Goal: Task Accomplishment & Management: Manage account settings

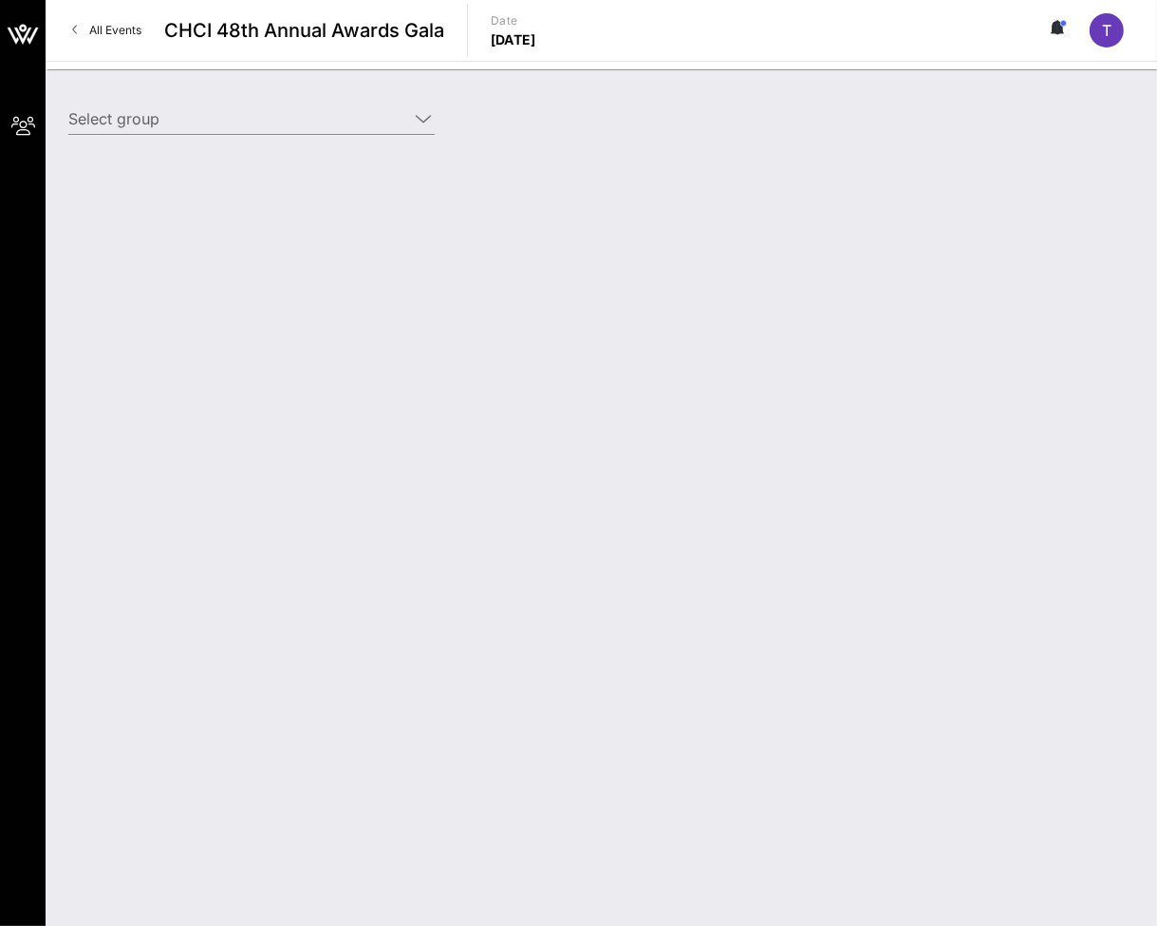
type input "BP America ([GEOGRAPHIC_DATA] America) [[PERSON_NAME], [PERSON_NAME][EMAIL_ADDR…"
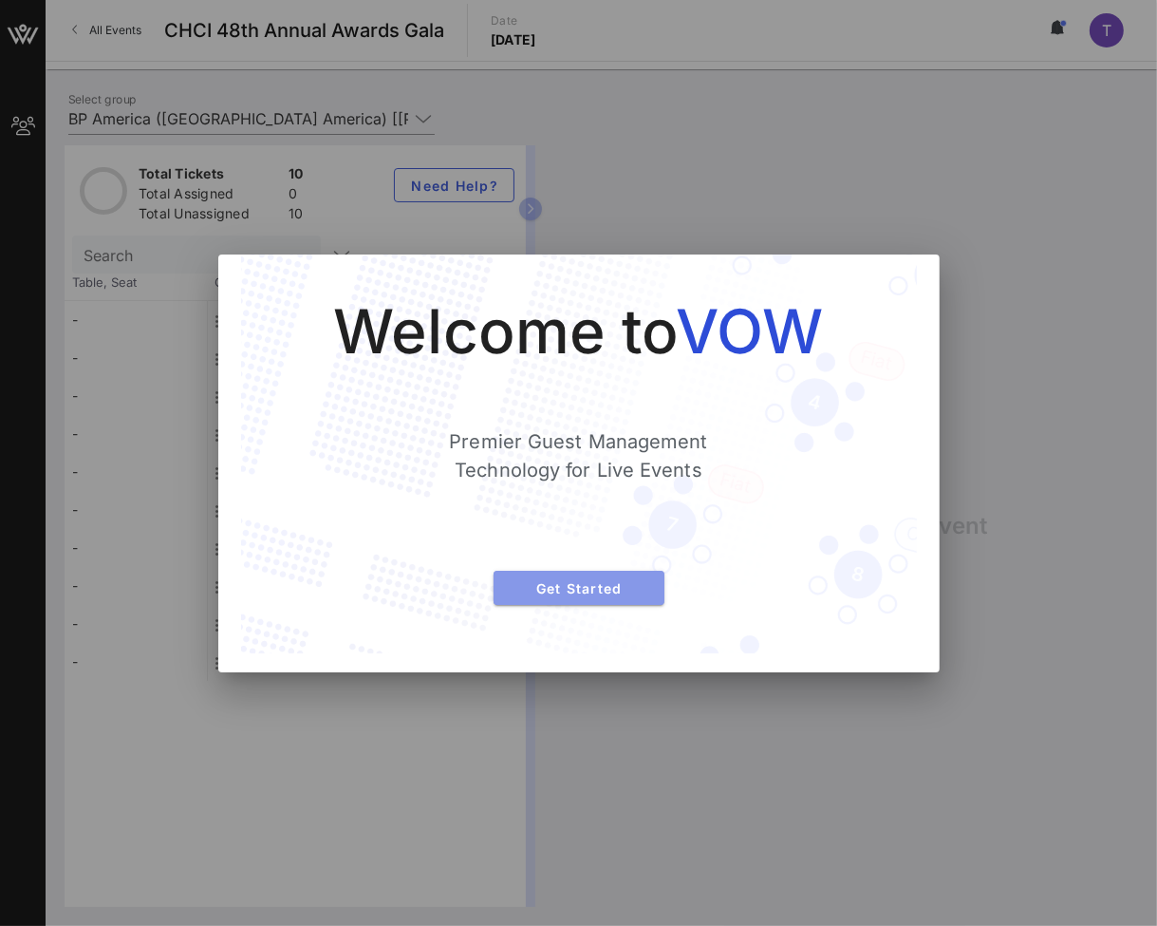
click at [595, 590] on span "Get Started" at bounding box center [579, 588] width 141 height 16
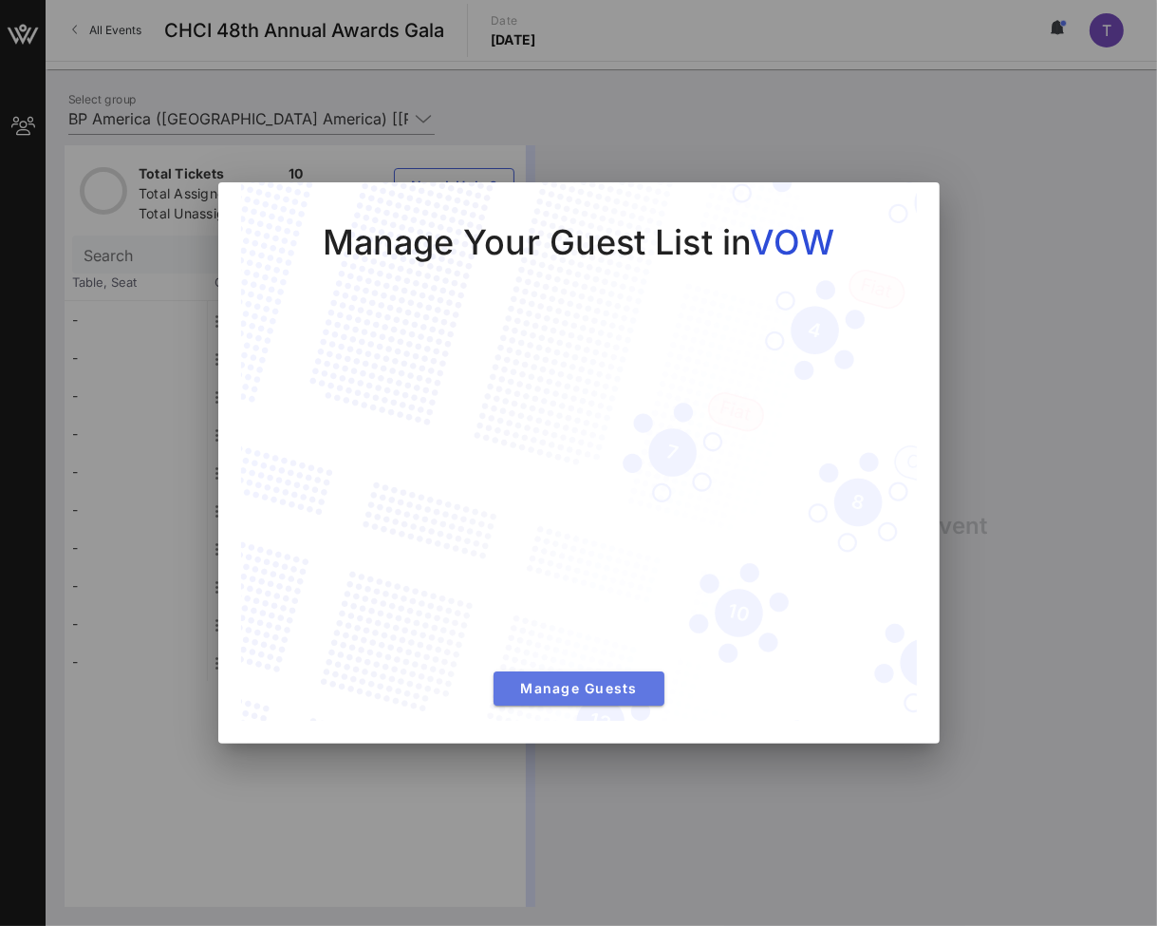
click at [619, 692] on span "Manage Guests" at bounding box center [579, 688] width 141 height 16
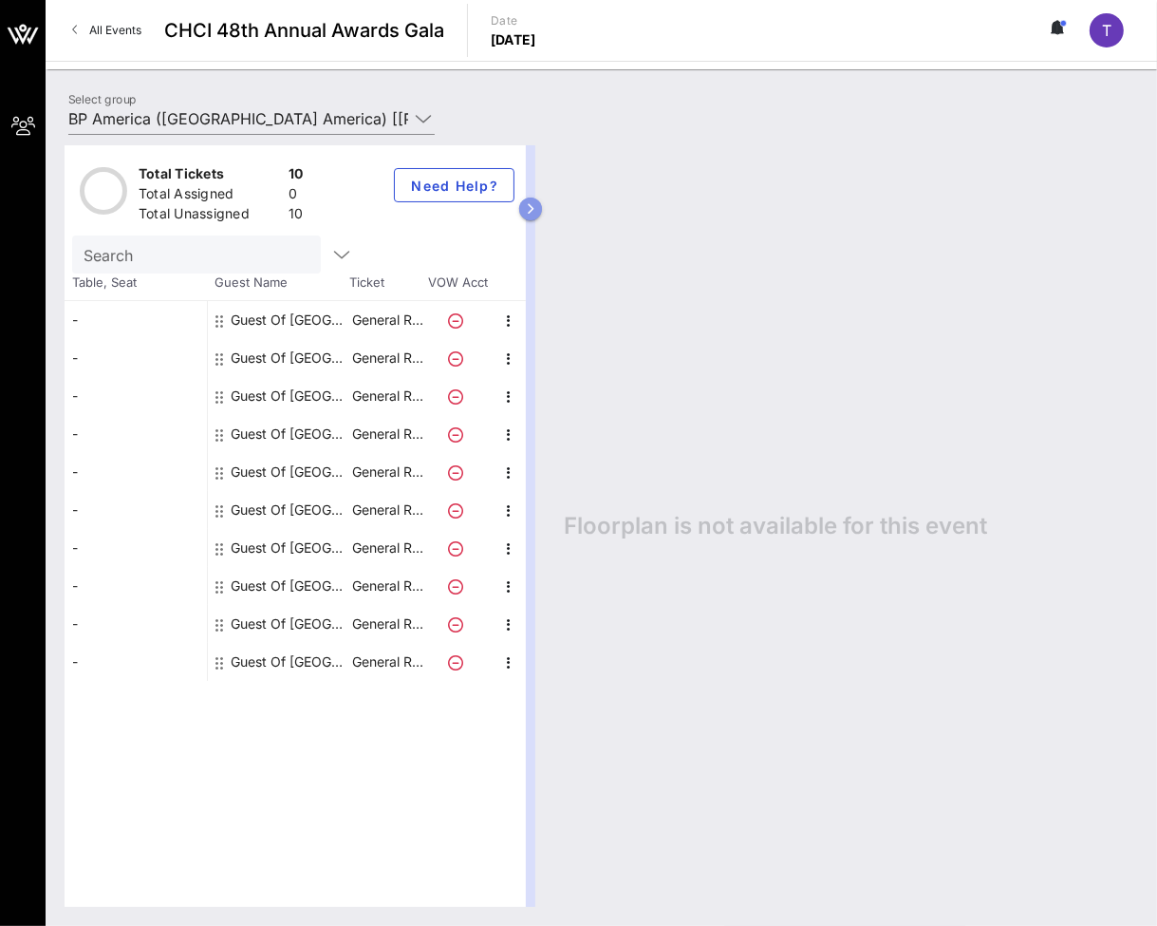
click at [533, 206] on icon "button" at bounding box center [531, 208] width 9 height 11
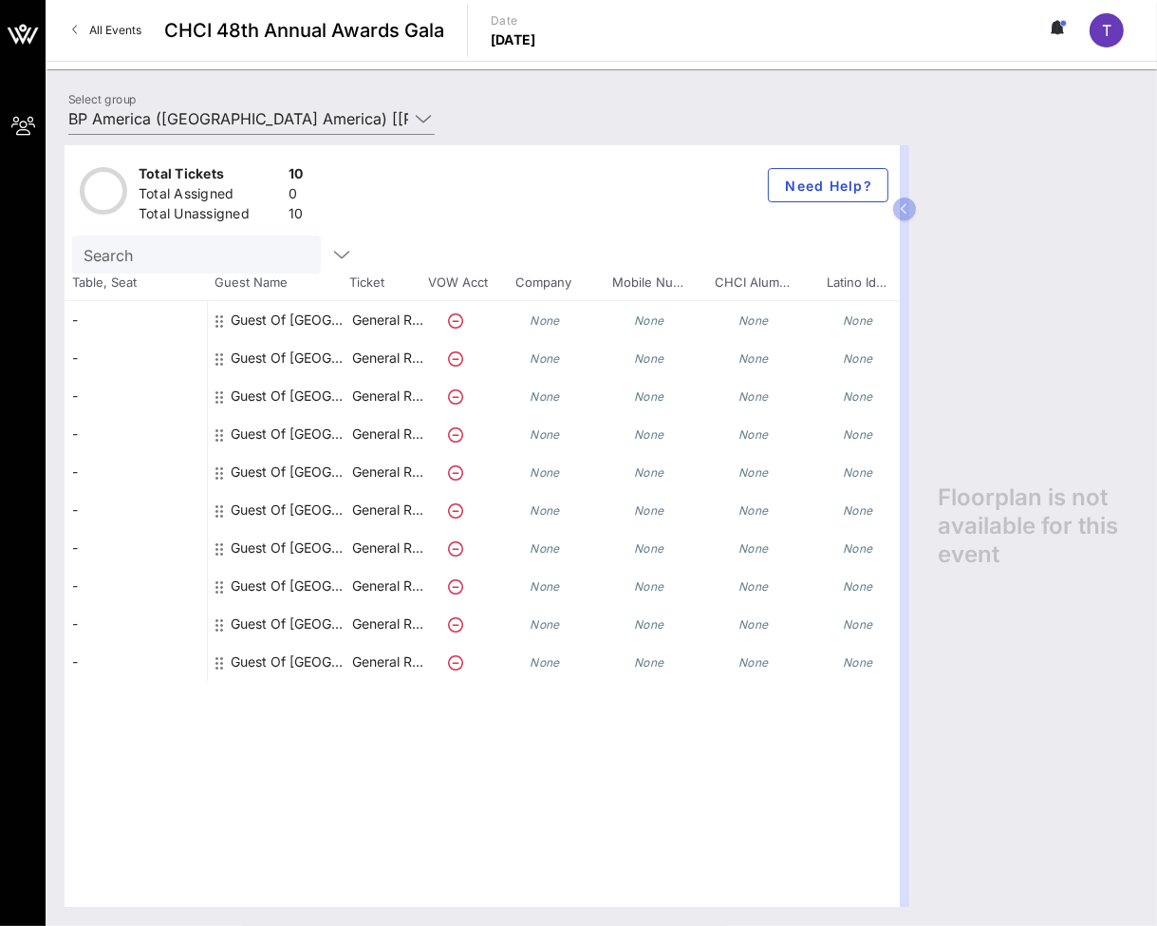
click at [273, 306] on div "Guest Of [GEOGRAPHIC_DATA]" at bounding box center [291, 320] width 120 height 38
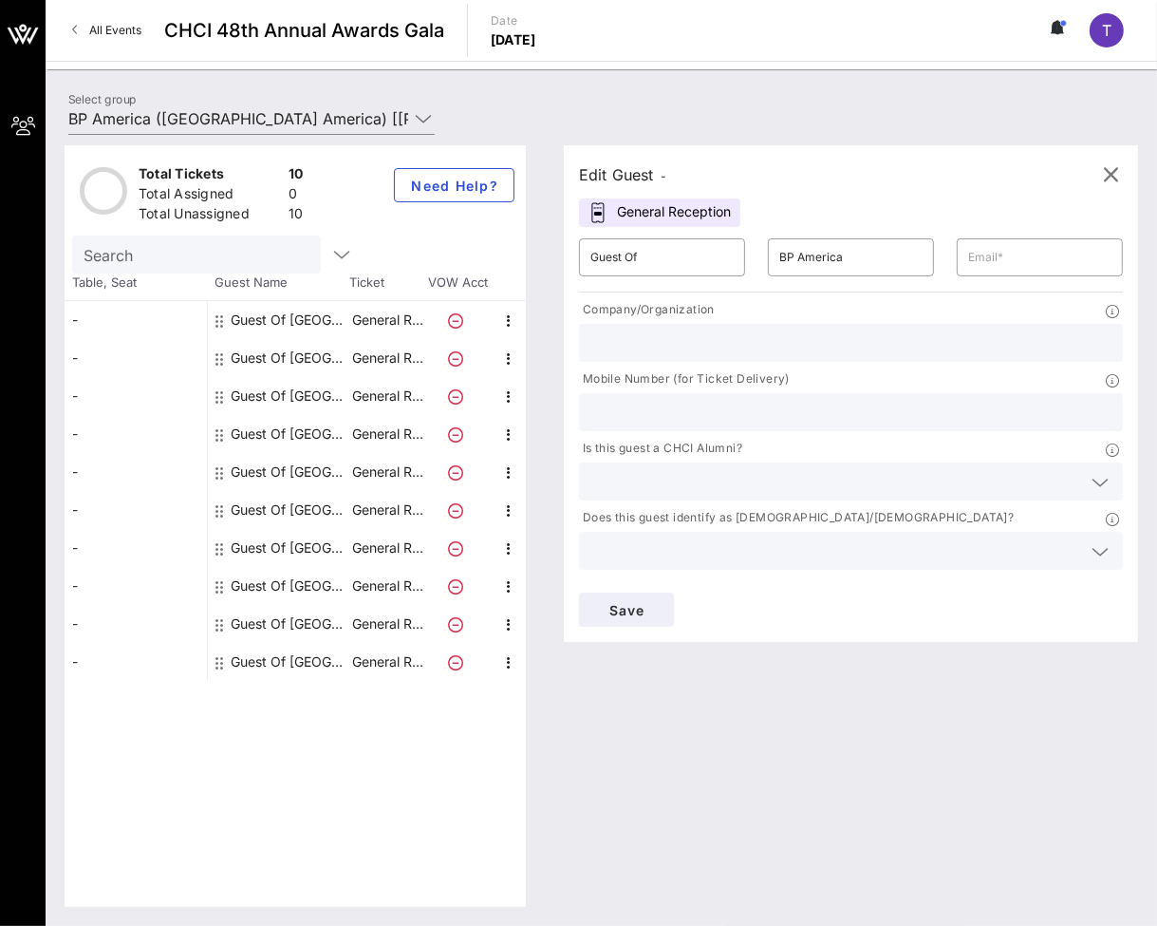
click at [680, 345] on input "text" at bounding box center [851, 342] width 521 height 25
click at [1115, 168] on icon "button" at bounding box center [1111, 174] width 23 height 23
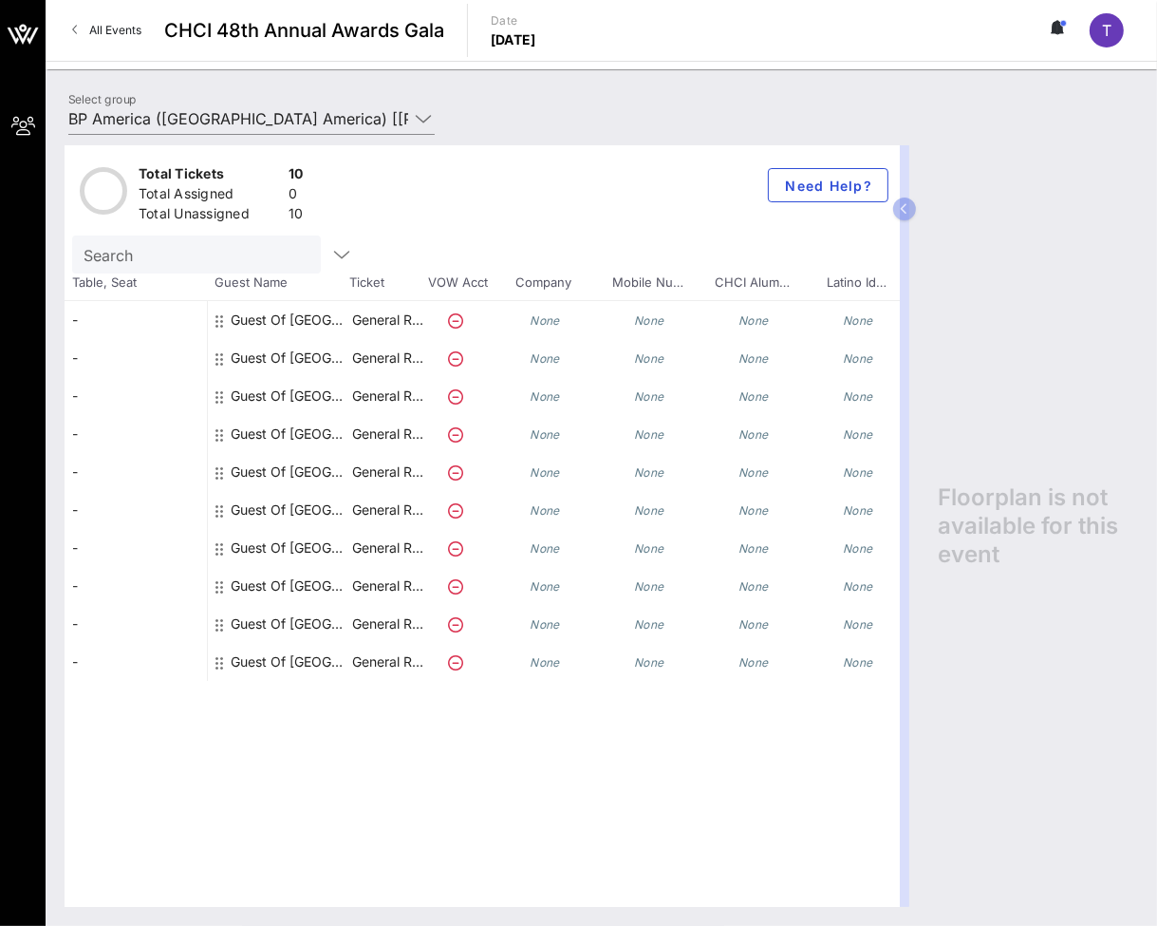
click at [127, 311] on div "-" at bounding box center [136, 320] width 142 height 38
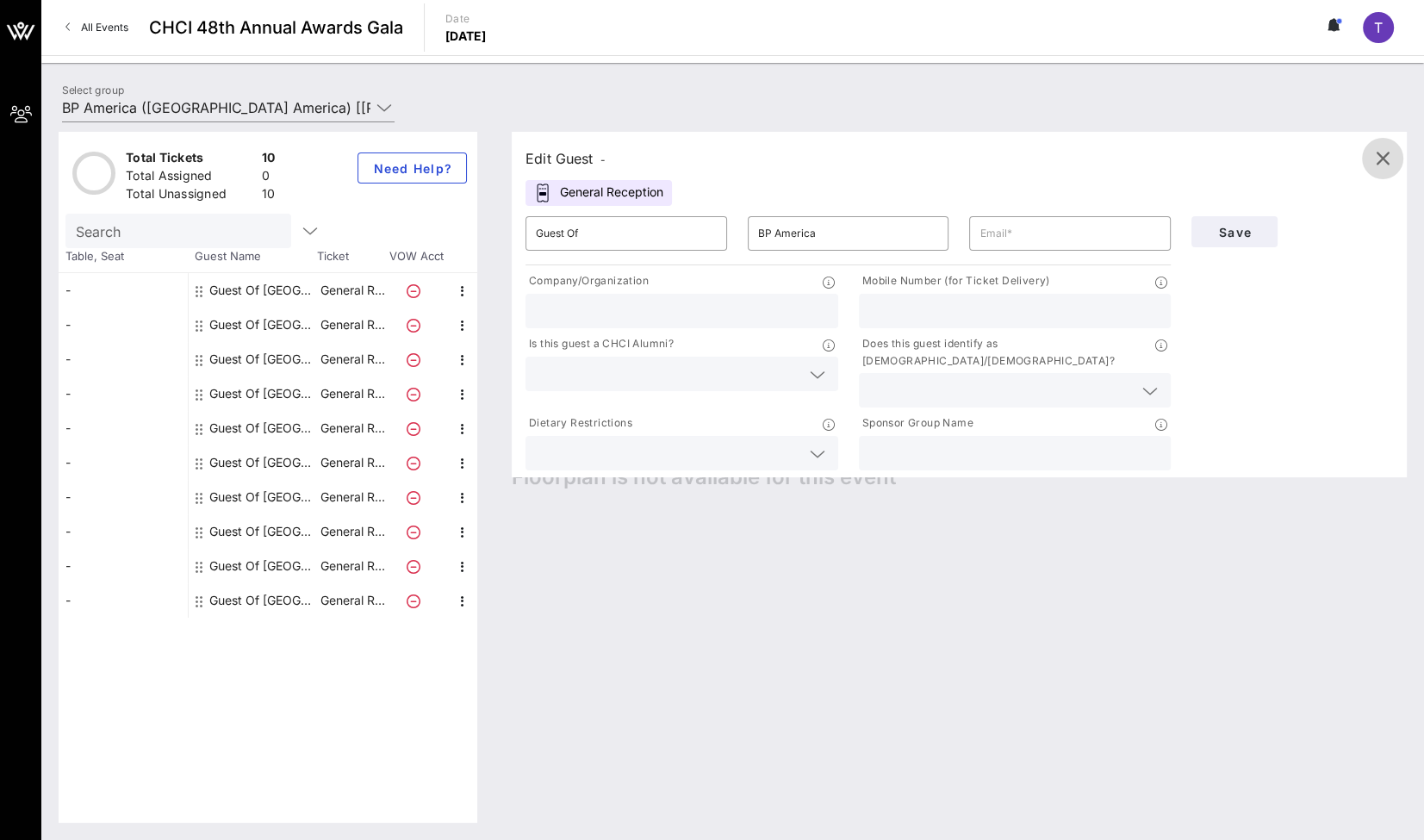
click at [1049, 152] on icon "button" at bounding box center [1383, 158] width 21 height 21
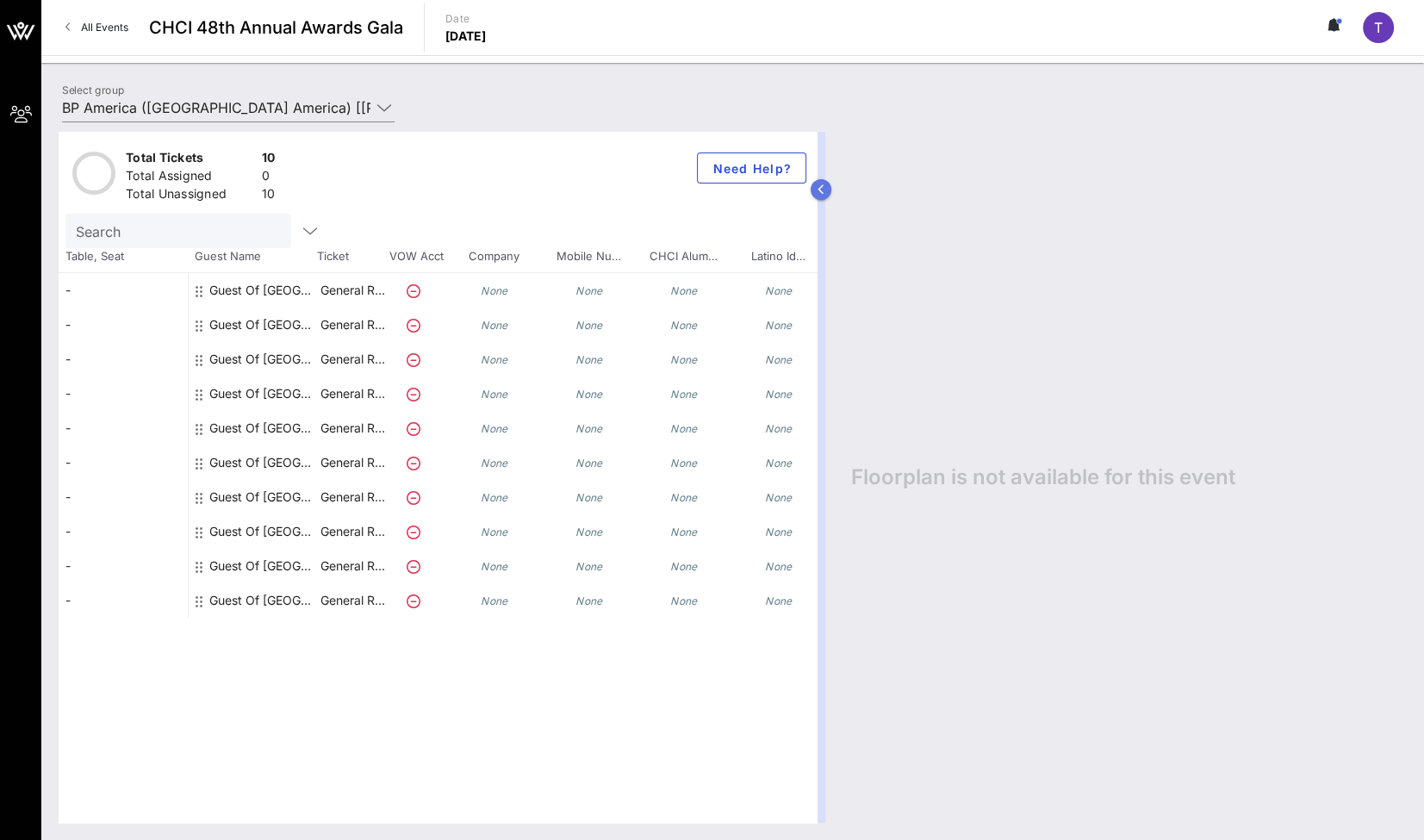
click at [825, 187] on button "button" at bounding box center [820, 189] width 21 height 21
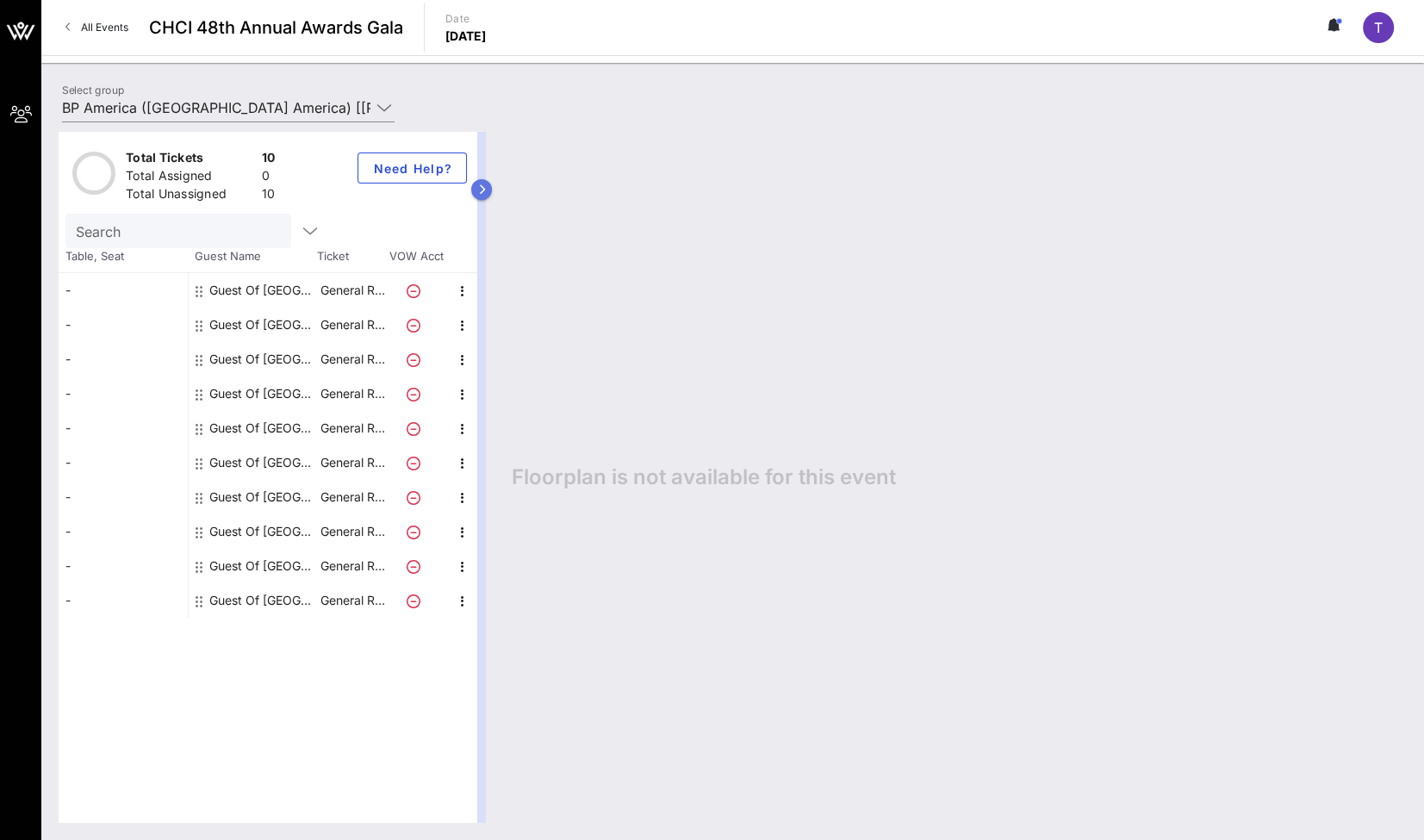
click at [483, 190] on icon "button" at bounding box center [482, 189] width 8 height 10
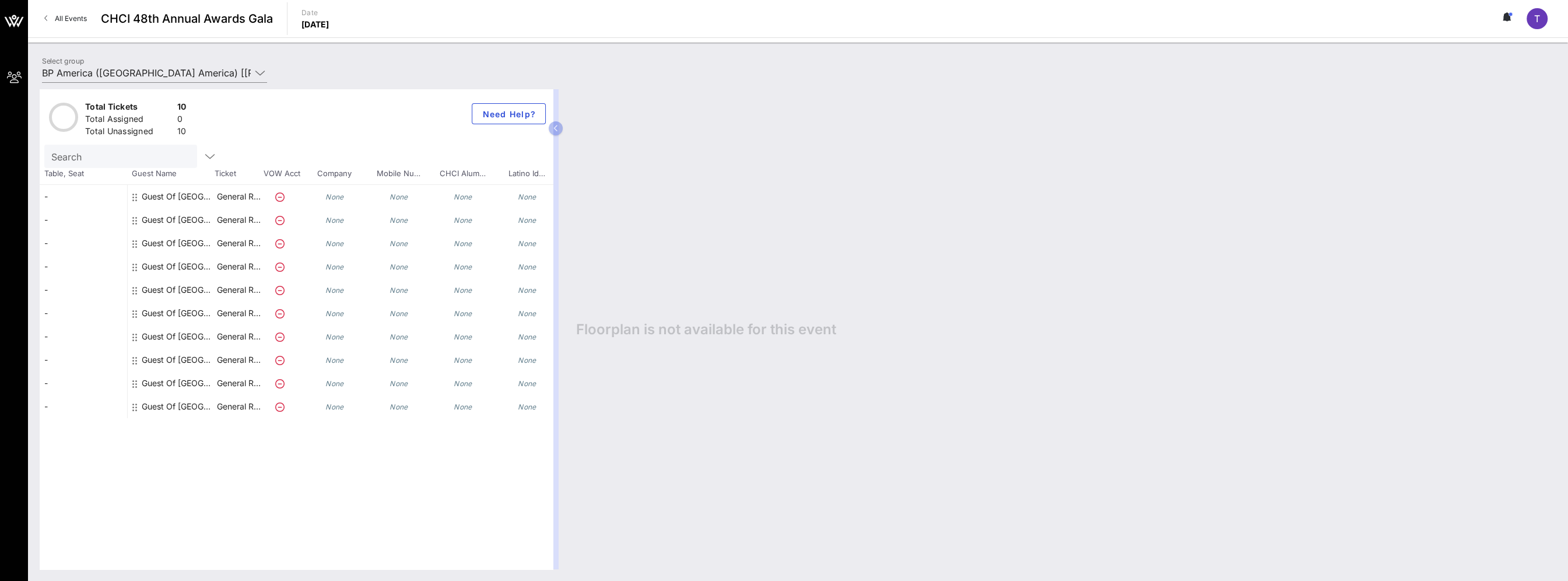
click at [152, 192] on div "Guest Of [GEOGRAPHIC_DATA]" at bounding box center [179, 197] width 74 height 23
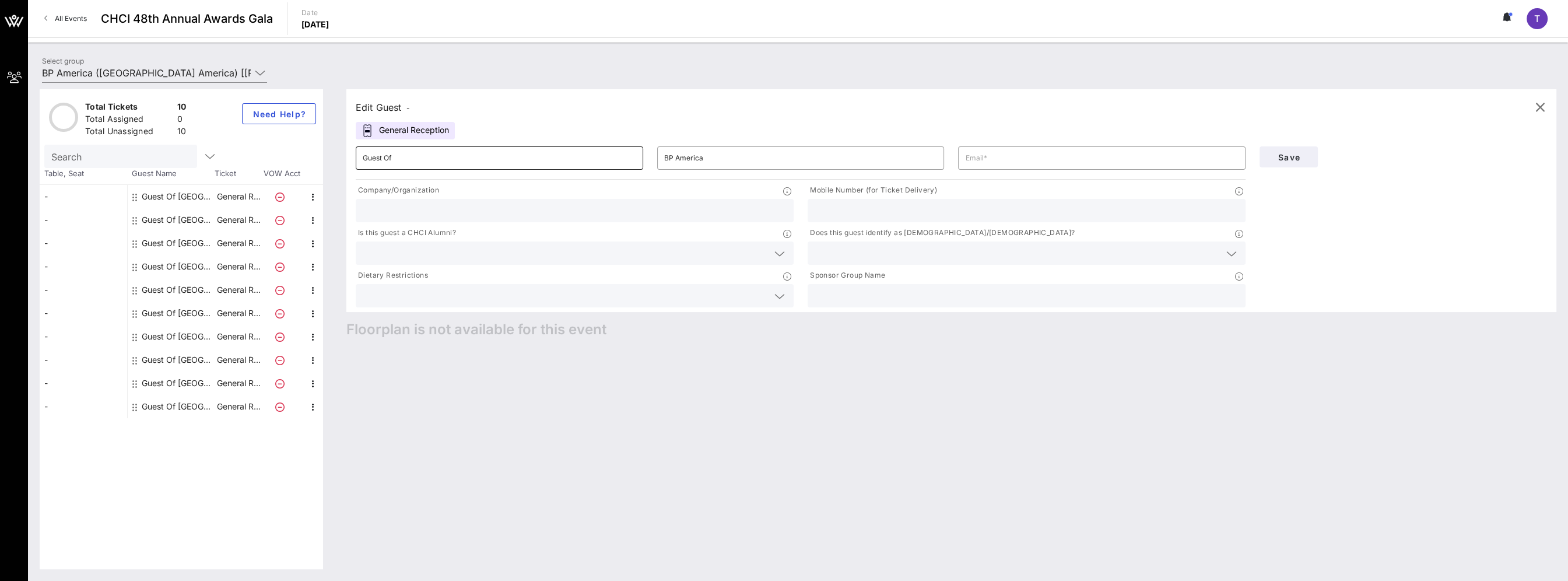
click at [416, 160] on input "Guest Of" at bounding box center [499, 158] width 273 height 18
click at [710, 112] on icon "button" at bounding box center [1540, 107] width 14 height 14
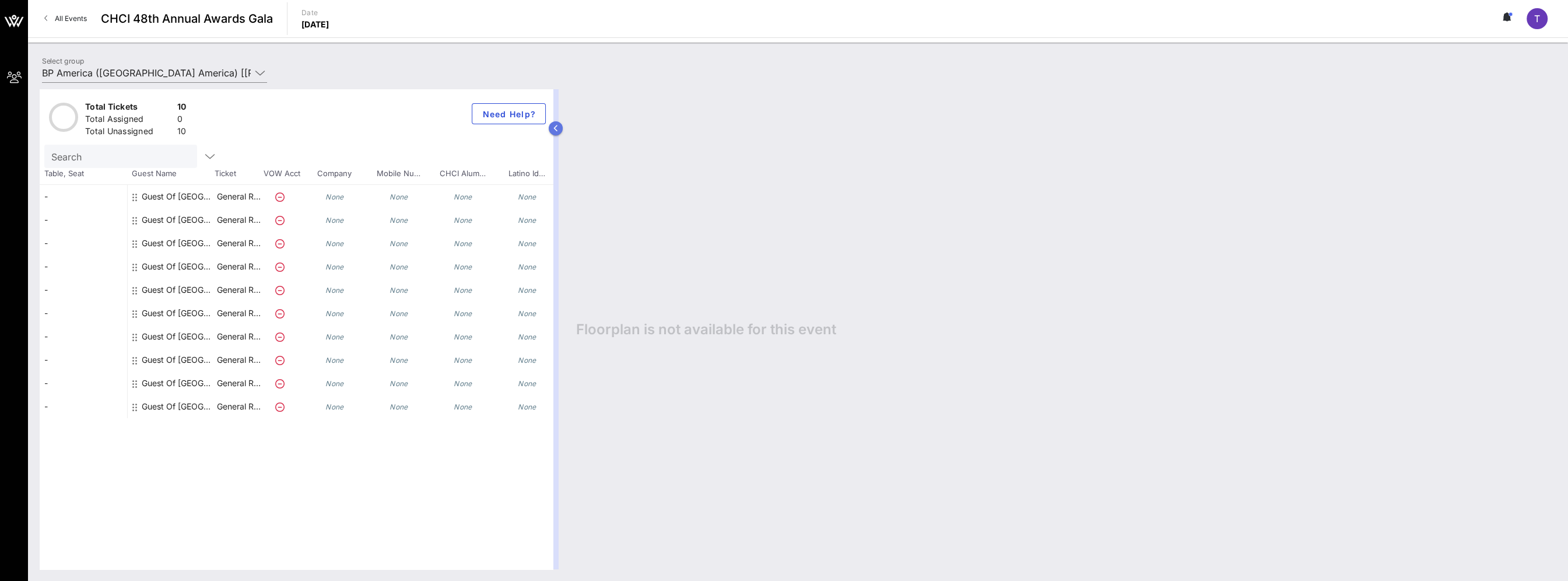
click at [560, 131] on button "button" at bounding box center [555, 128] width 14 height 14
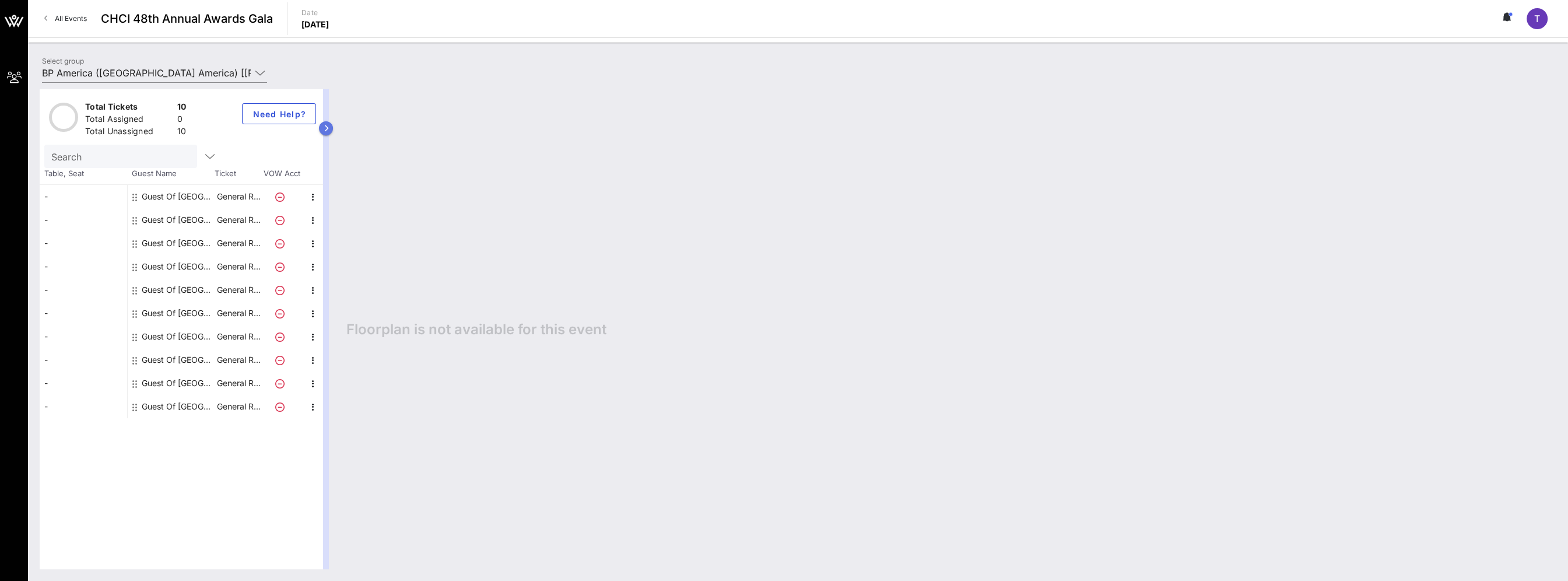
click at [327, 129] on icon "button" at bounding box center [326, 128] width 6 height 7
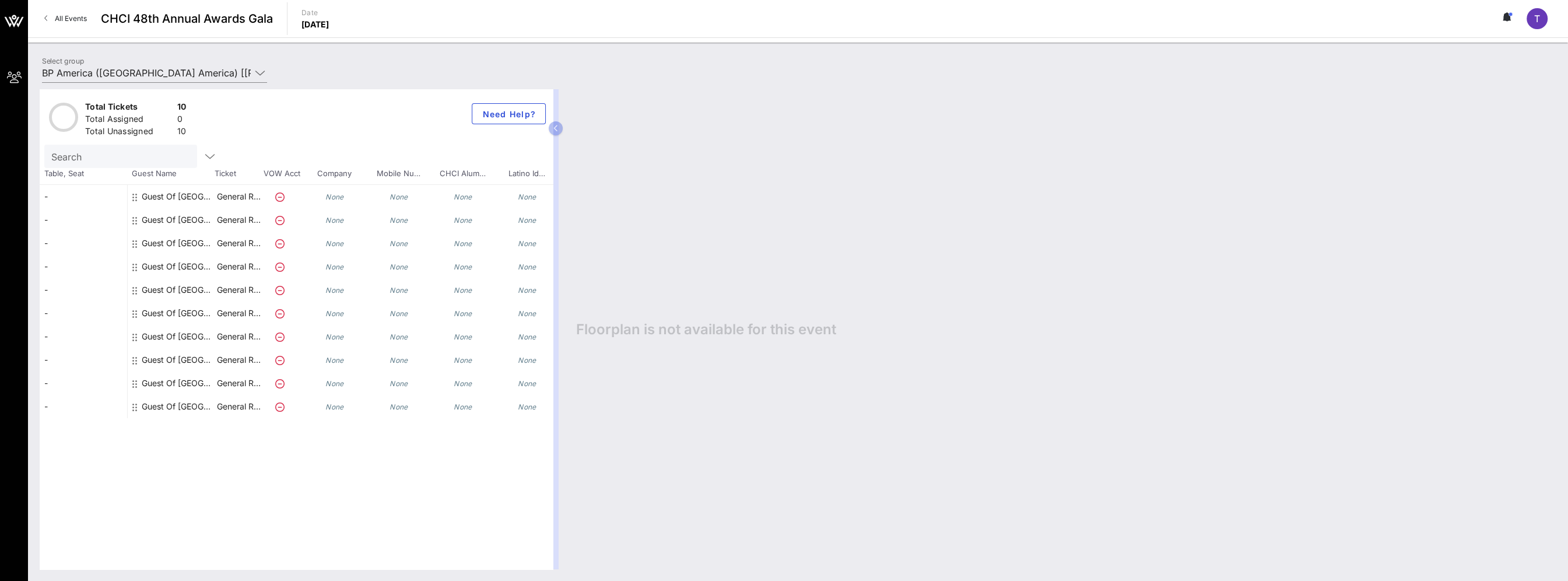
click at [135, 193] on icon at bounding box center [135, 197] width 5 height 9
click at [135, 196] on icon at bounding box center [135, 197] width 5 height 9
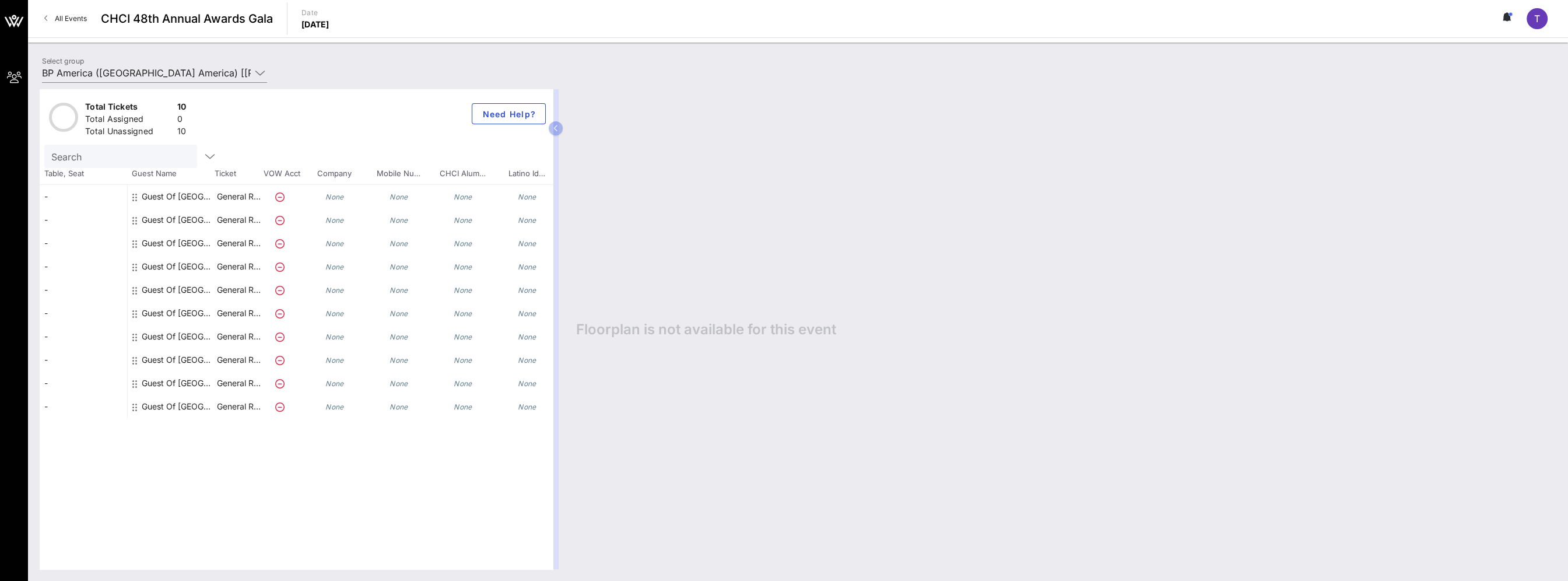
click at [135, 196] on icon at bounding box center [135, 197] width 5 height 9
click at [74, 191] on div "-" at bounding box center [84, 197] width 87 height 23
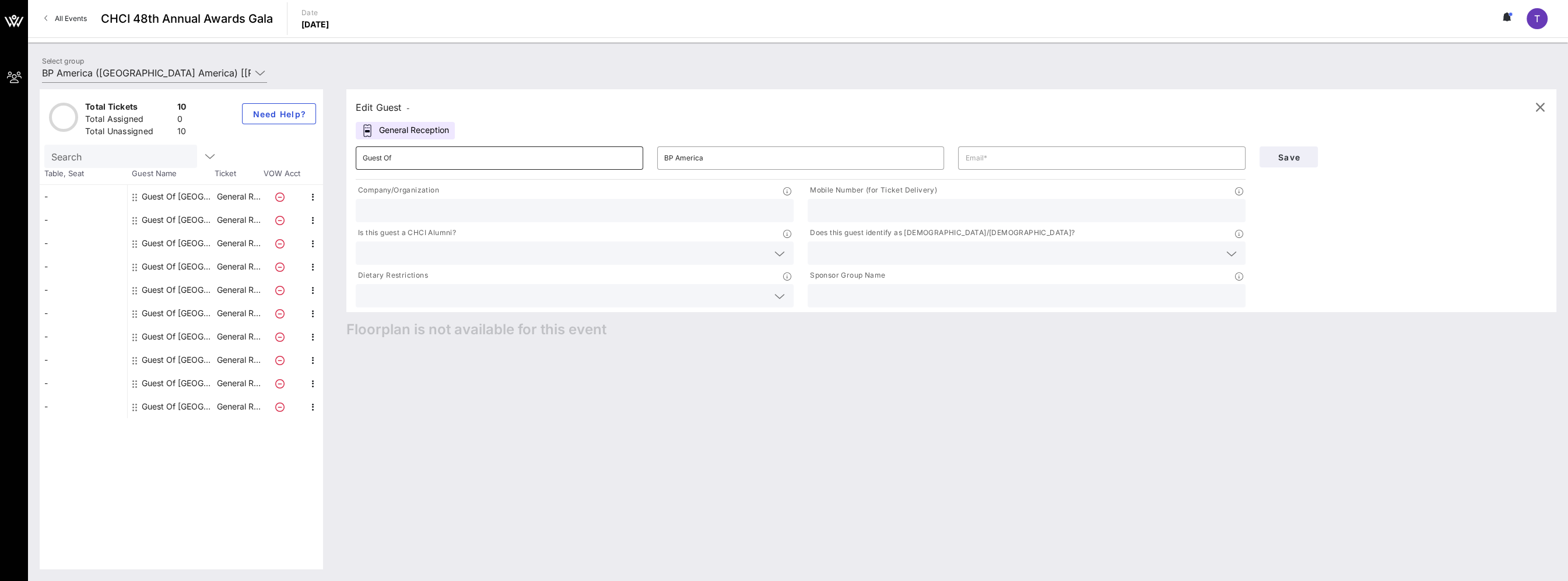
click at [447, 154] on input "Guest Of" at bounding box center [499, 158] width 273 height 18
type input "G"
type input "Rachael"
click at [710, 156] on input "BP America" at bounding box center [800, 158] width 273 height 18
click at [710, 209] on input "text" at bounding box center [575, 210] width 424 height 15
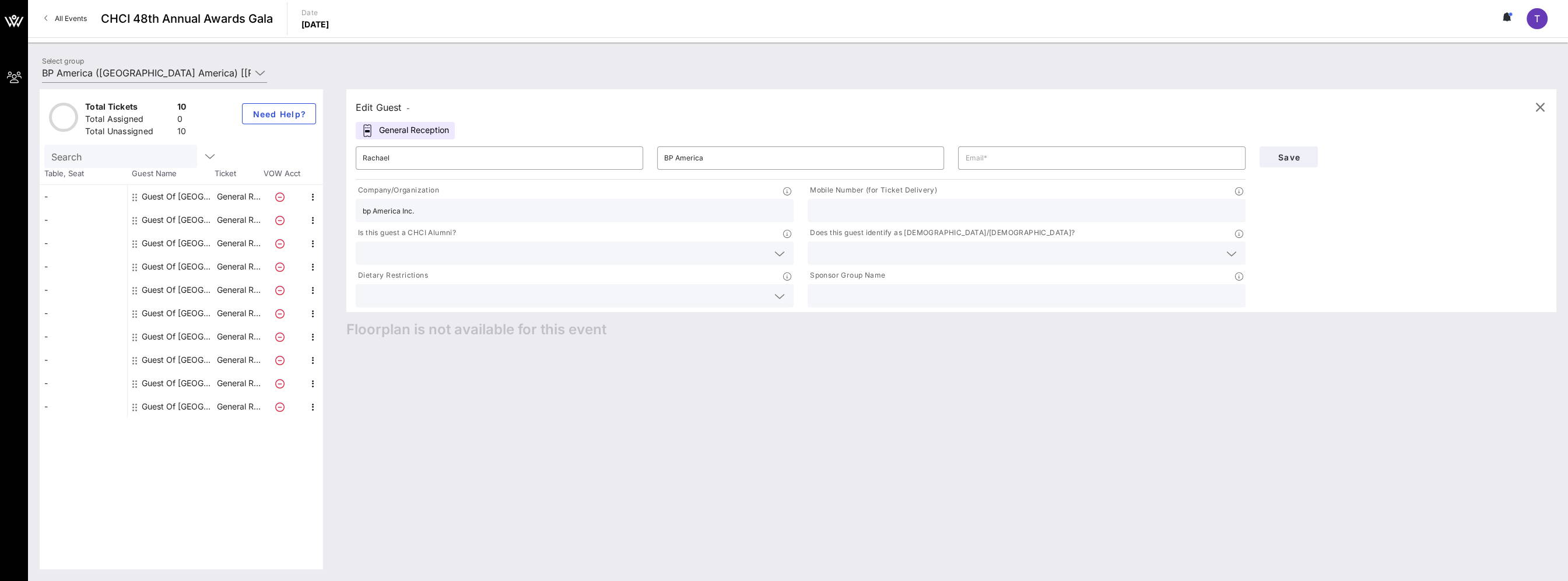
type input "bp America Inc."
click at [710, 144] on div "​ BP America" at bounding box center [801, 158] width 302 height 37
click at [710, 168] on div "BP America" at bounding box center [800, 158] width 273 height 23
type input "B"
type input "D"
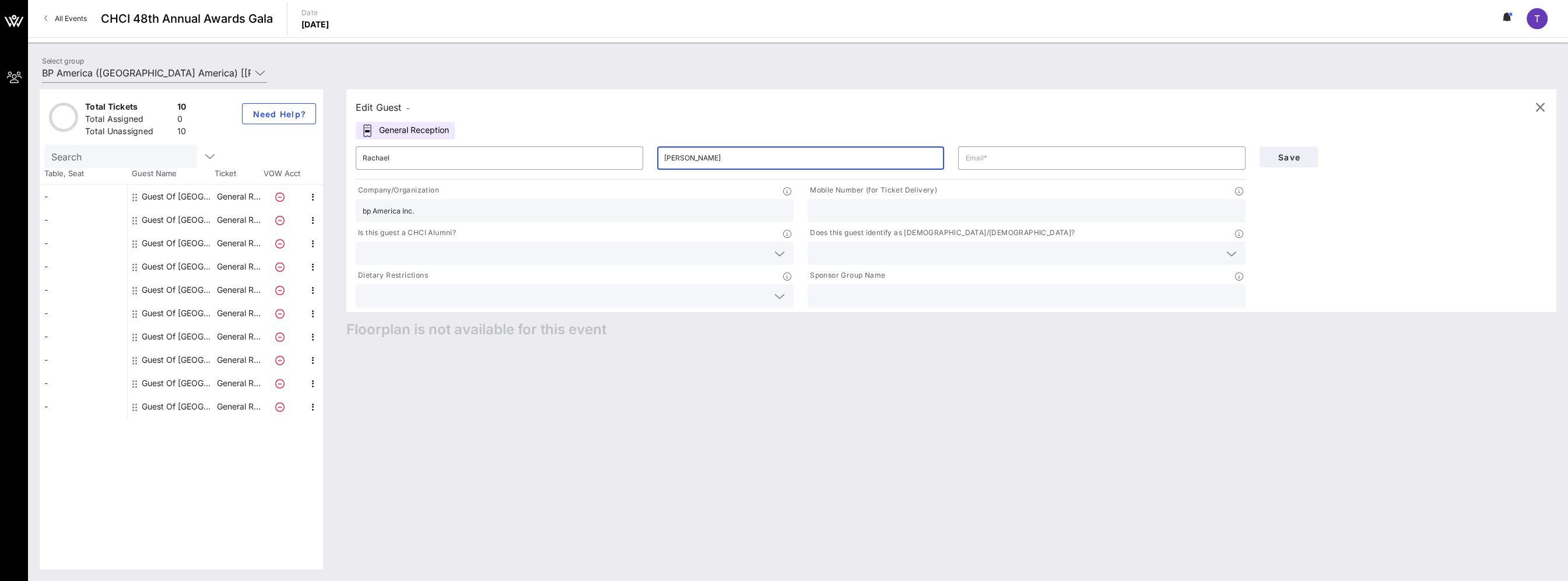
type input "[PERSON_NAME]"
type input "[EMAIL_ADDRESS][PERSON_NAME][DOMAIN_NAME]"
type input "2023526657"
click at [710, 155] on span "Save" at bounding box center [1289, 157] width 40 height 10
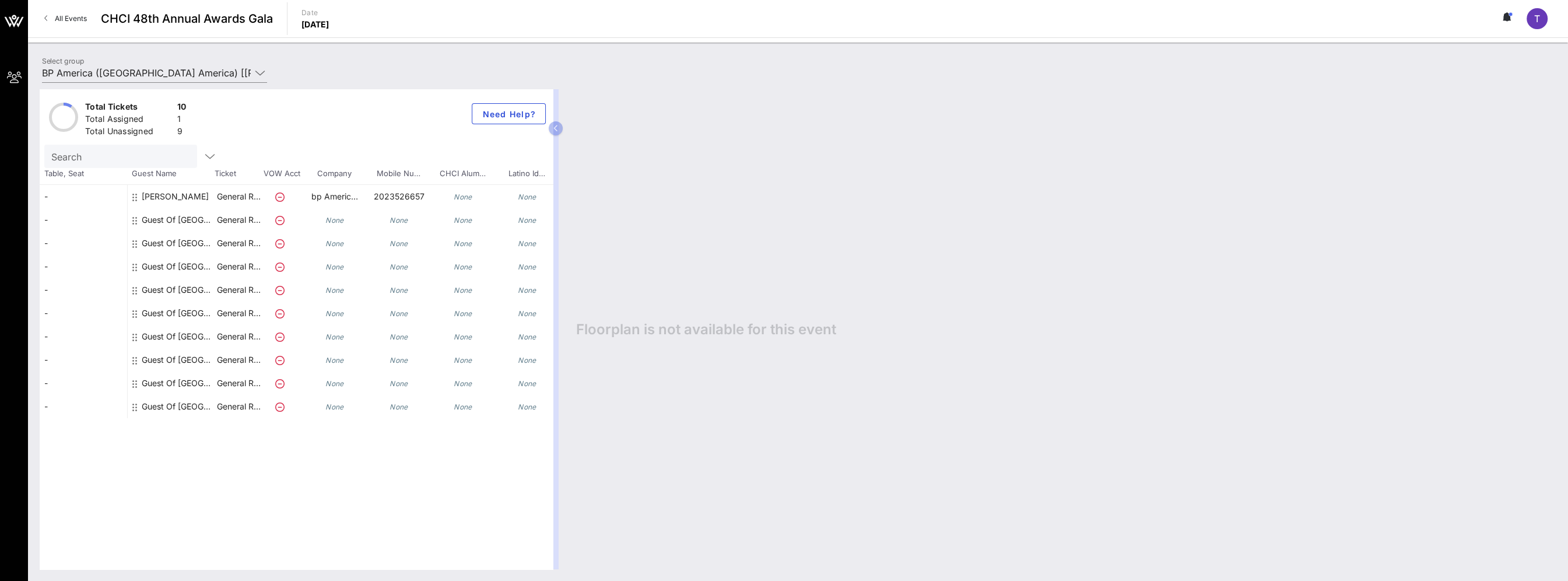
click at [170, 217] on div "Guest Of [GEOGRAPHIC_DATA]" at bounding box center [179, 220] width 74 height 23
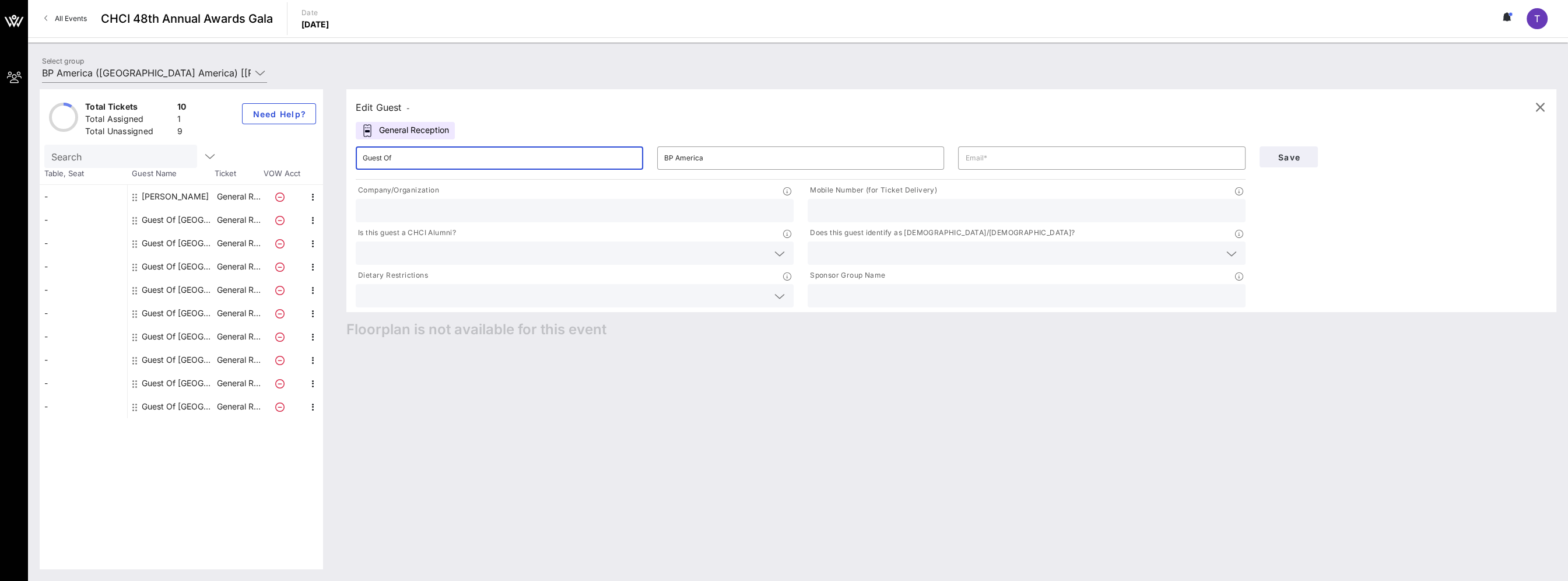
drag, startPoint x: 400, startPoint y: 156, endPoint x: 318, endPoint y: 149, distance: 82.3
click at [318, 149] on div "Total Tickets 10 Total Assigned 1 Total Unassigned 9 Need Help? Search Table, S…" at bounding box center [798, 329] width 1517 height 480
type input "[PERSON_NAME]"
type input "King"
click at [404, 214] on input "text" at bounding box center [575, 210] width 424 height 15
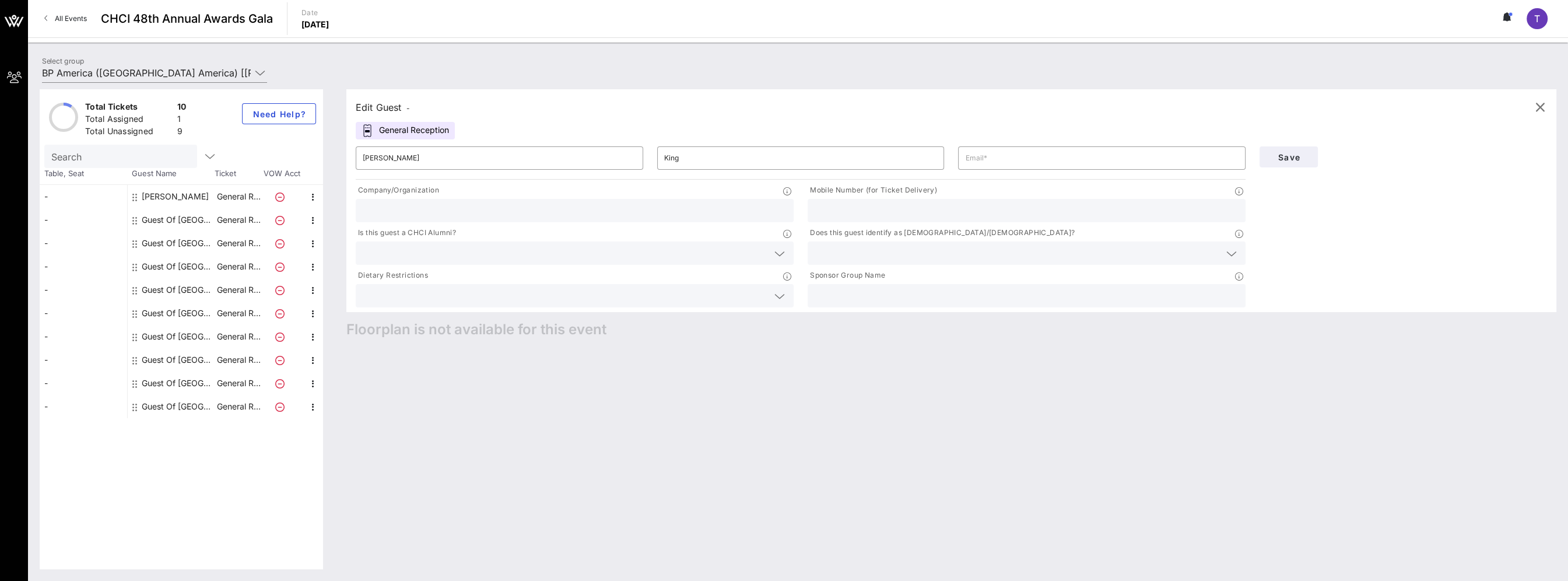
type input "bp America Inc."
type input "[PERSON_NAME][EMAIL_ADDRESS][PERSON_NAME][DOMAIN_NAME]"
type input "3017419786"
drag, startPoint x: 1055, startPoint y: 162, endPoint x: 940, endPoint y: 164, distance: 115.0
click at [710, 164] on div "​ [PERSON_NAME] ​ [PERSON_NAME] ​ [PERSON_NAME][EMAIL_ADDRESS][PERSON_NAME][DOM…" at bounding box center [801, 158] width 904 height 37
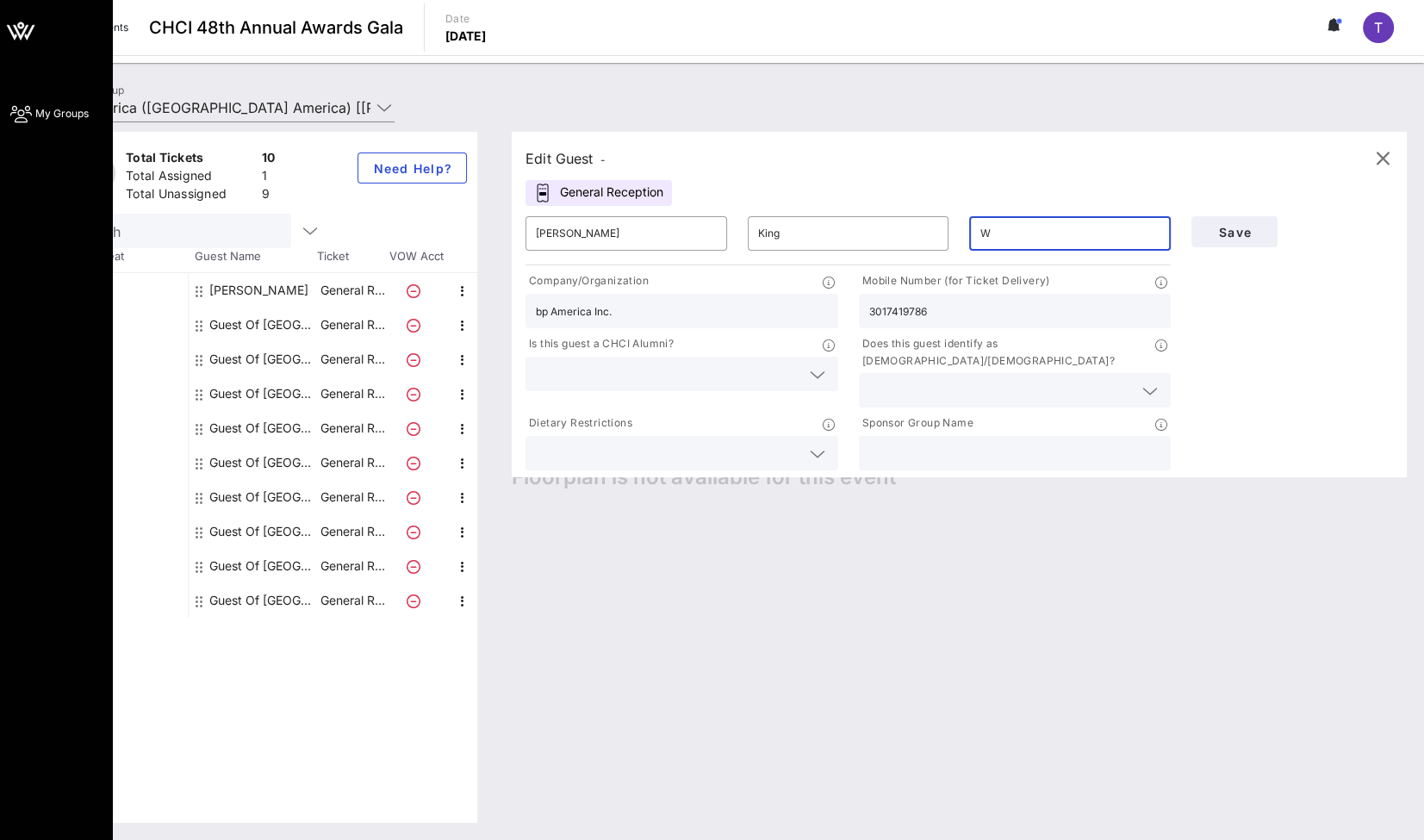
type input "W"
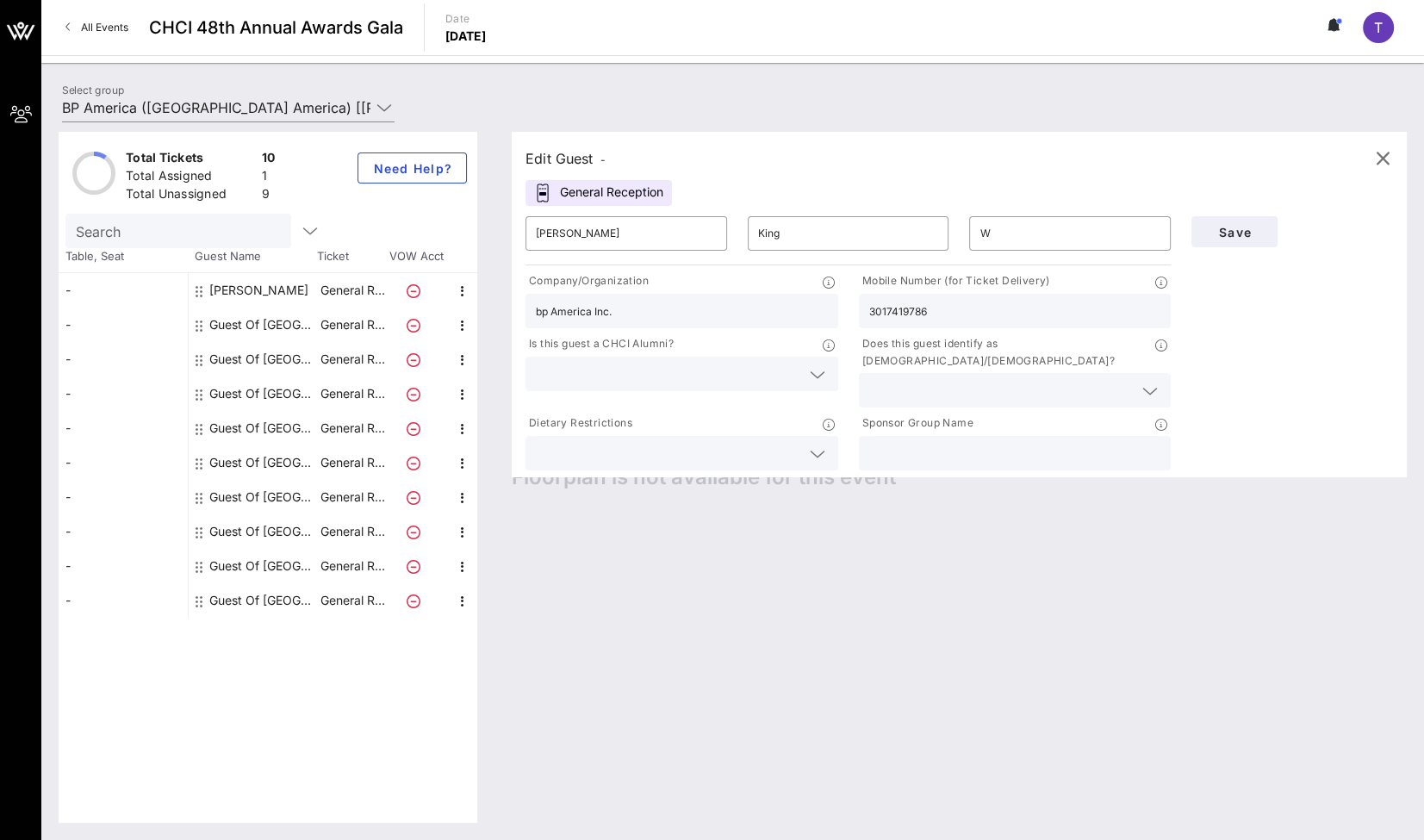
drag, startPoint x: 1321, startPoint y: 394, endPoint x: 1274, endPoint y: 387, distance: 47.5
click at [1049, 394] on div "Save" at bounding box center [1292, 339] width 222 height 268
click at [1030, 239] on input "W" at bounding box center [1070, 233] width 181 height 27
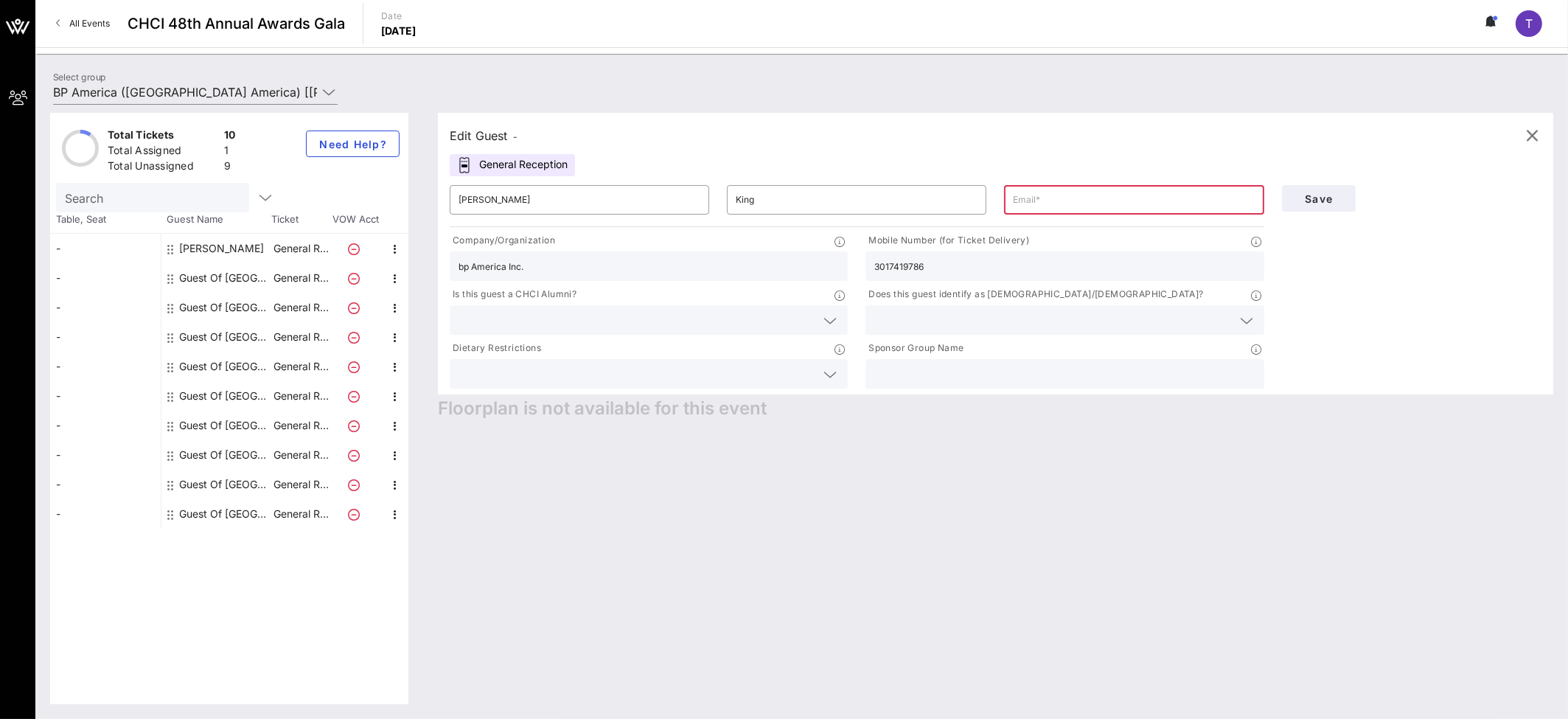
paste input "[PERSON_NAME][EMAIL_ADDRESS][DOMAIN_NAME]"
type input "[PERSON_NAME][EMAIL_ADDRESS][DOMAIN_NAME]"
click at [829, 319] on icon at bounding box center [830, 321] width 13 height 18
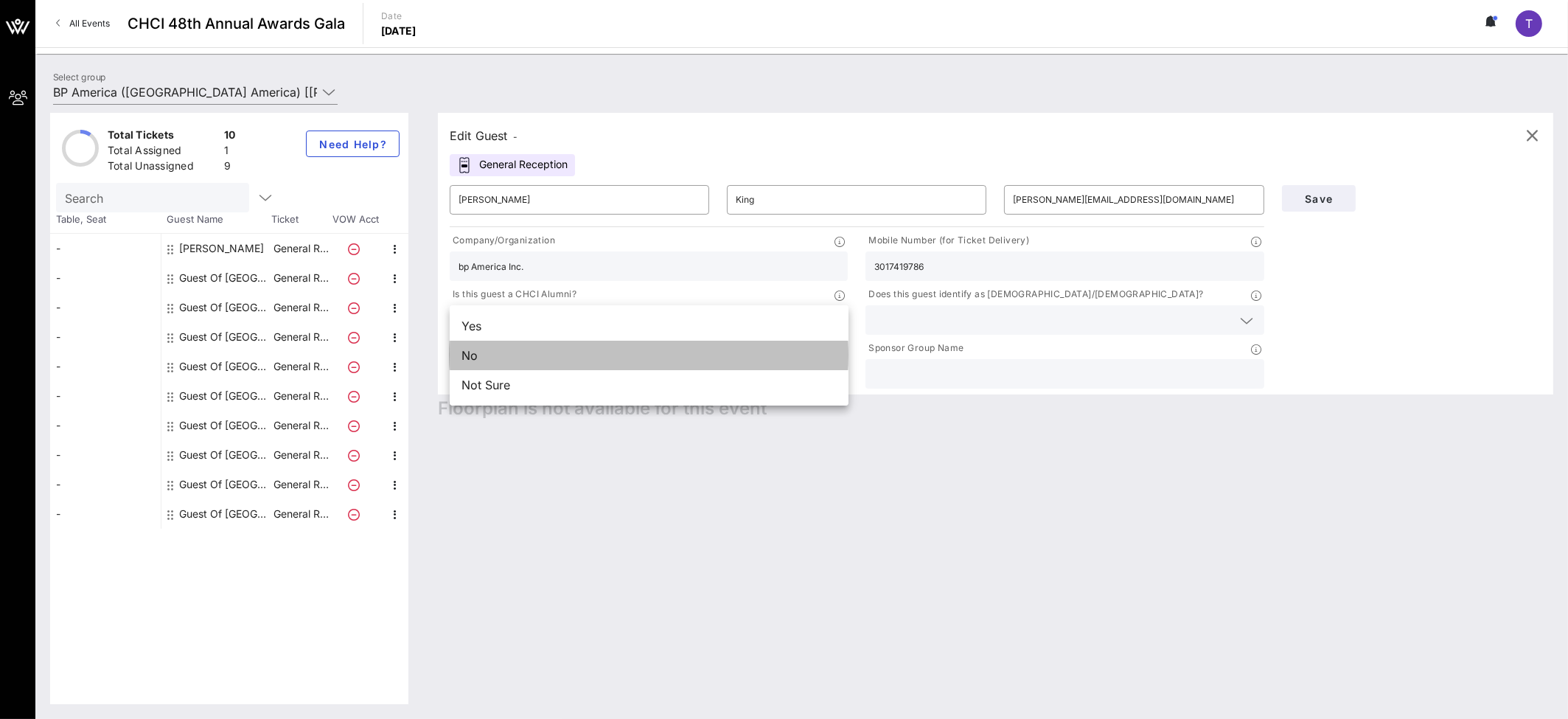
click at [477, 355] on div "No" at bounding box center [649, 356] width 399 height 30
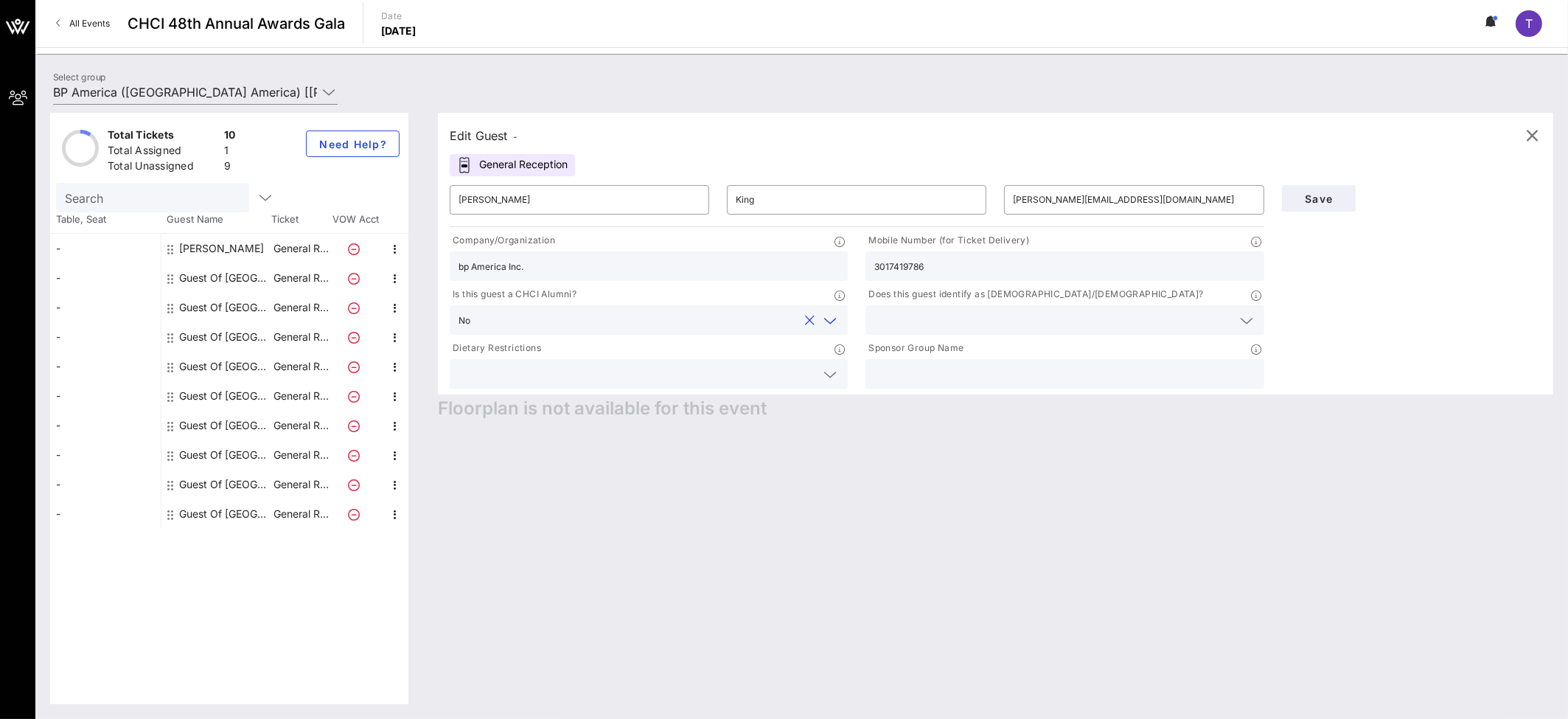
drag, startPoint x: 940, startPoint y: 269, endPoint x: 840, endPoint y: 263, distance: 100.2
click at [840, 263] on div "Company/Organization bp America Inc. Mobile Number (for Ticket Delivery) 301741…" at bounding box center [857, 311] width 832 height 162
click at [897, 554] on div "Edit Guest - General Reception ​ [PERSON_NAME] ​ [PERSON_NAME] ​ [PERSON_NAME][…" at bounding box center [988, 408] width 1130 height 591
click at [897, 267] on input "text" at bounding box center [1064, 266] width 380 height 19
type input "2028485837"
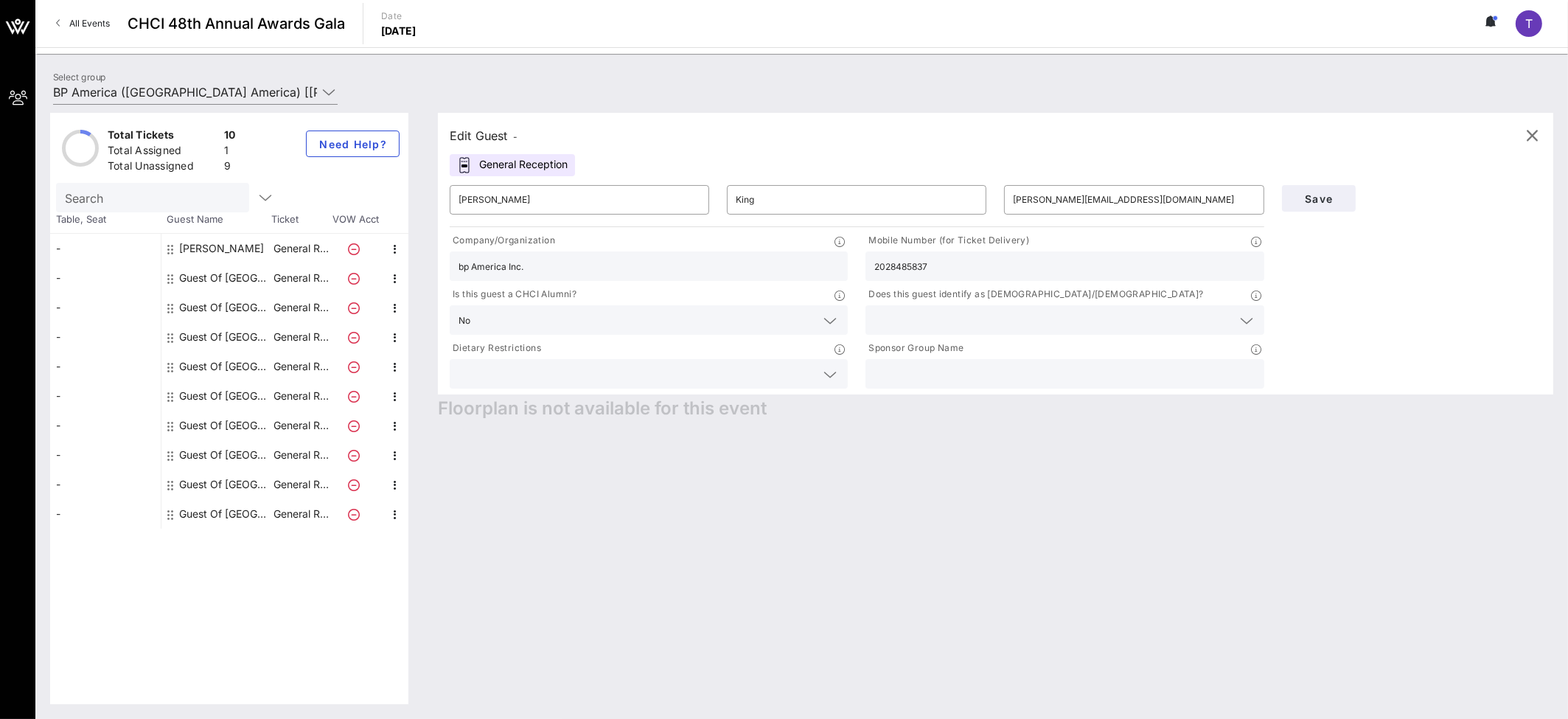
click at [897, 372] on input "text" at bounding box center [1064, 373] width 380 height 19
type input "bp America Inc."
click at [516, 200] on input "[PERSON_NAME]" at bounding box center [579, 200] width 241 height 23
drag, startPoint x: 532, startPoint y: 200, endPoint x: 352, endPoint y: 186, distance: 180.5
click at [352, 186] on div "Total Tickets 10 Total Assigned 1 Total Unassigned 9 Need Help? Search Table, S…" at bounding box center [802, 408] width 1503 height 591
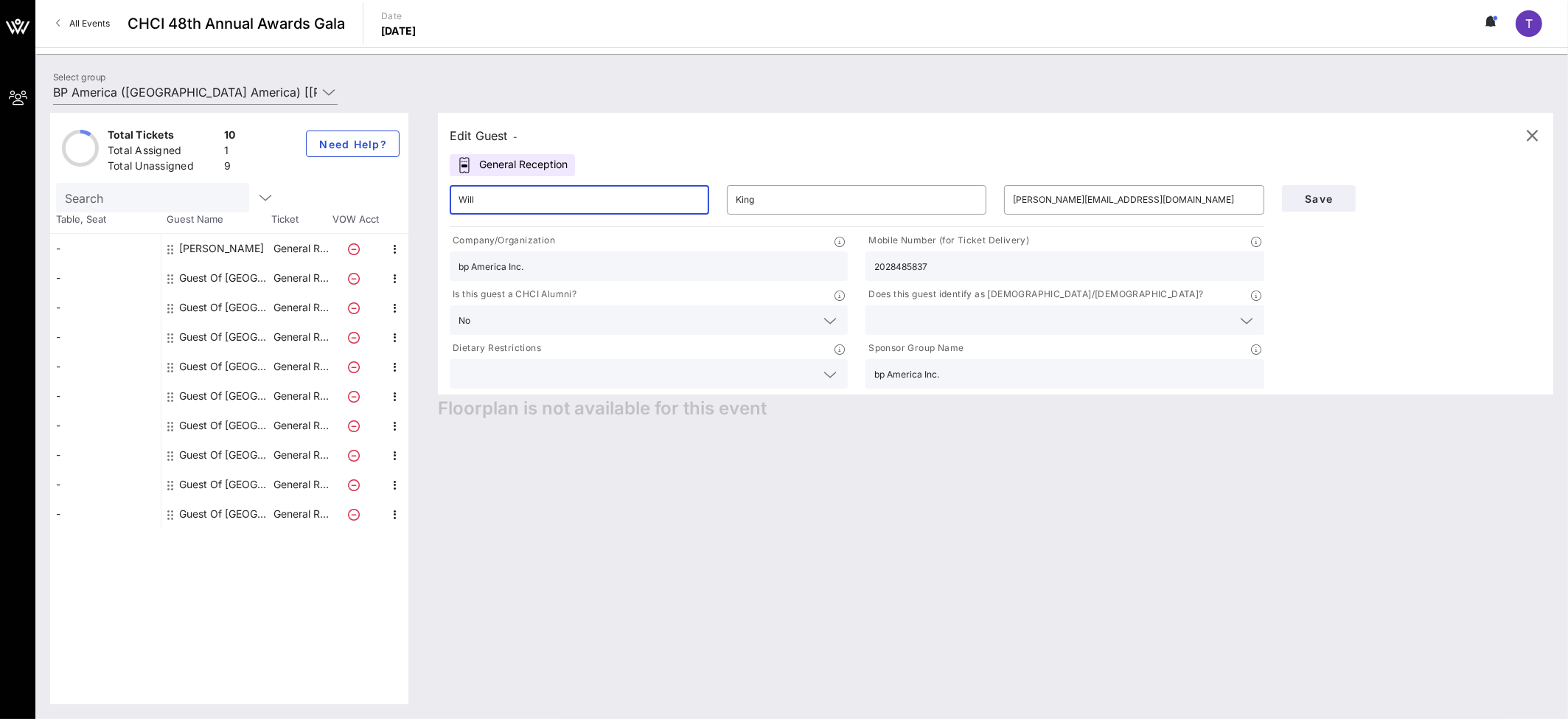
type input "Will"
click at [897, 588] on div "Edit Guest - General Reception ​ Will ​ King ​ [PERSON_NAME][EMAIL_ADDRESS][DOM…" at bounding box center [988, 408] width 1130 height 591
click at [897, 190] on button "Save" at bounding box center [1318, 198] width 74 height 26
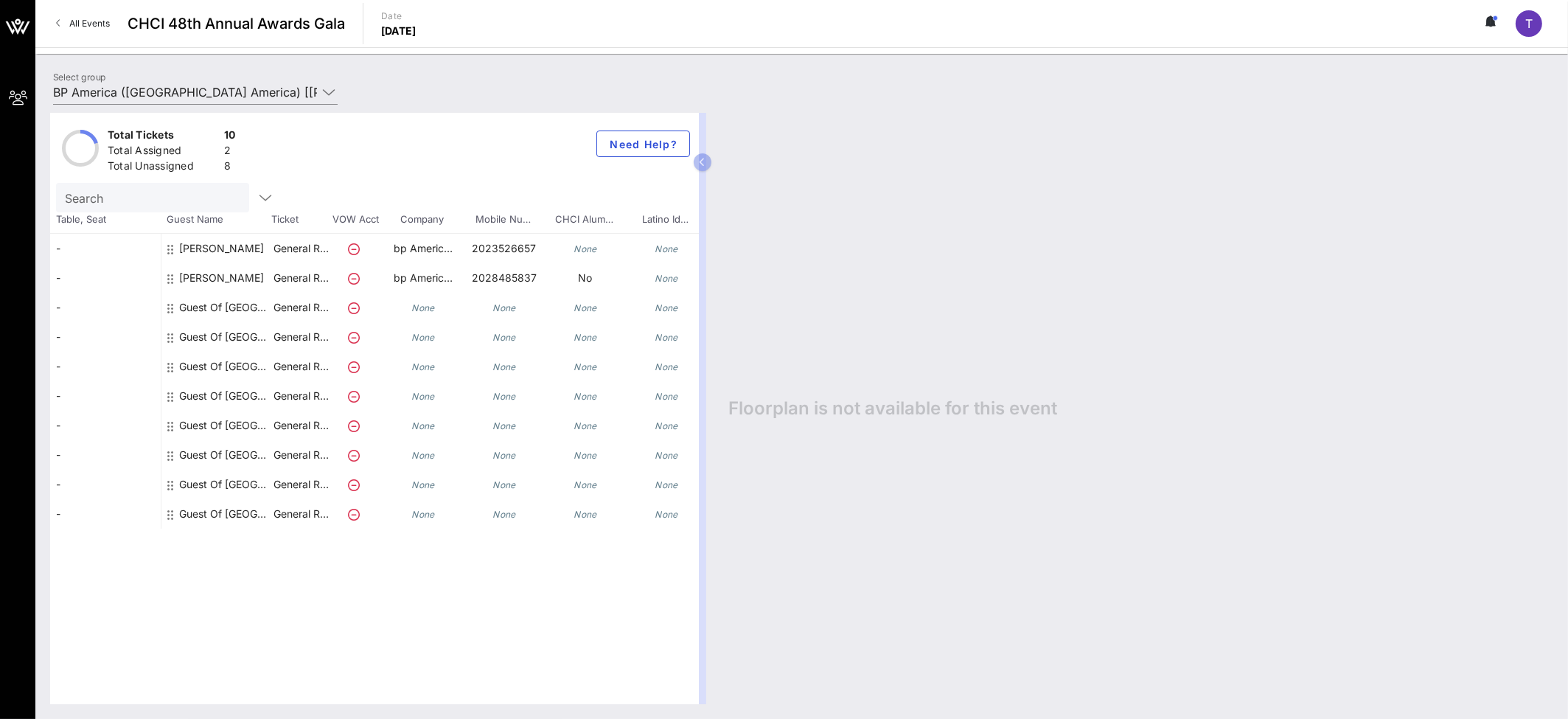
click at [170, 245] on icon at bounding box center [171, 248] width 6 height 12
click at [193, 244] on div "[PERSON_NAME]" at bounding box center [221, 254] width 85 height 41
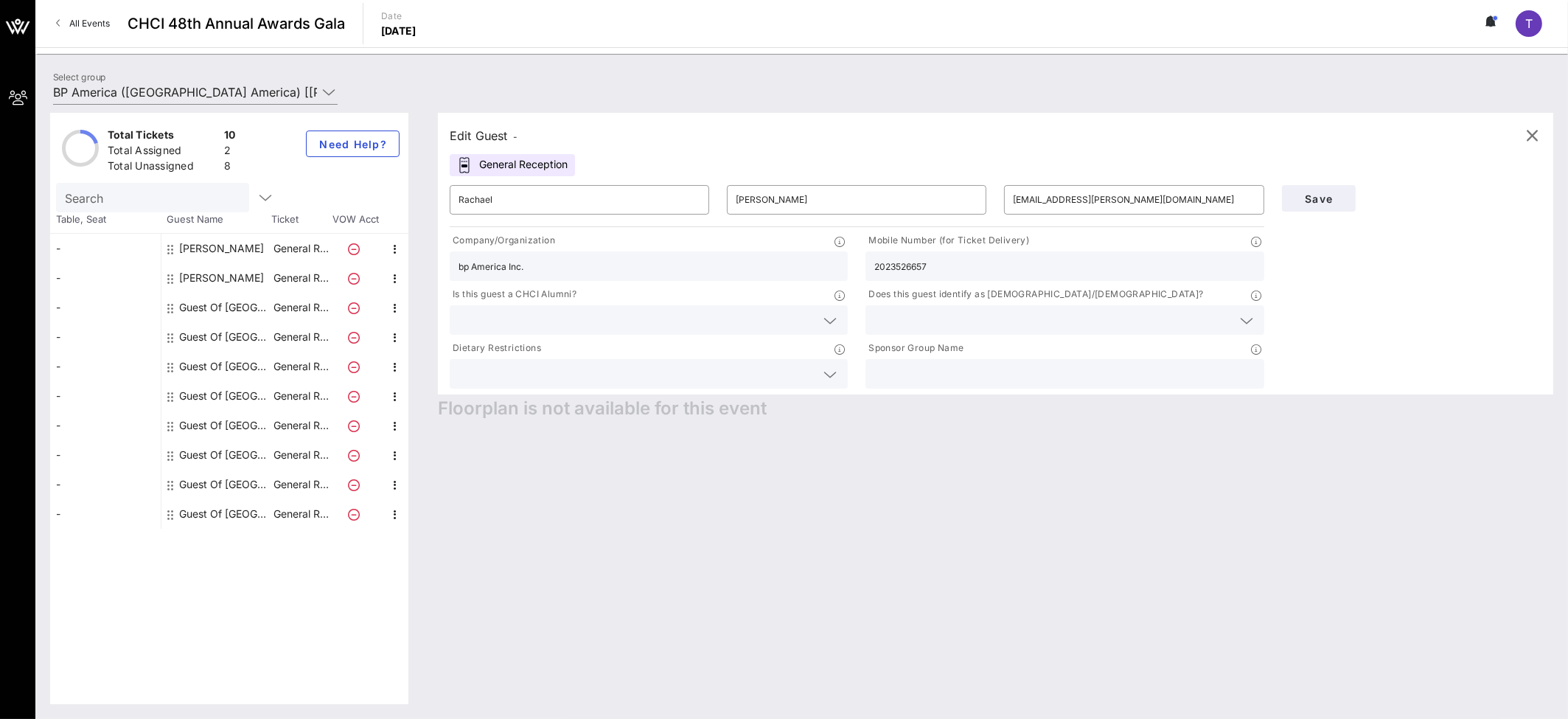
click at [820, 319] on div at bounding box center [828, 321] width 21 height 18
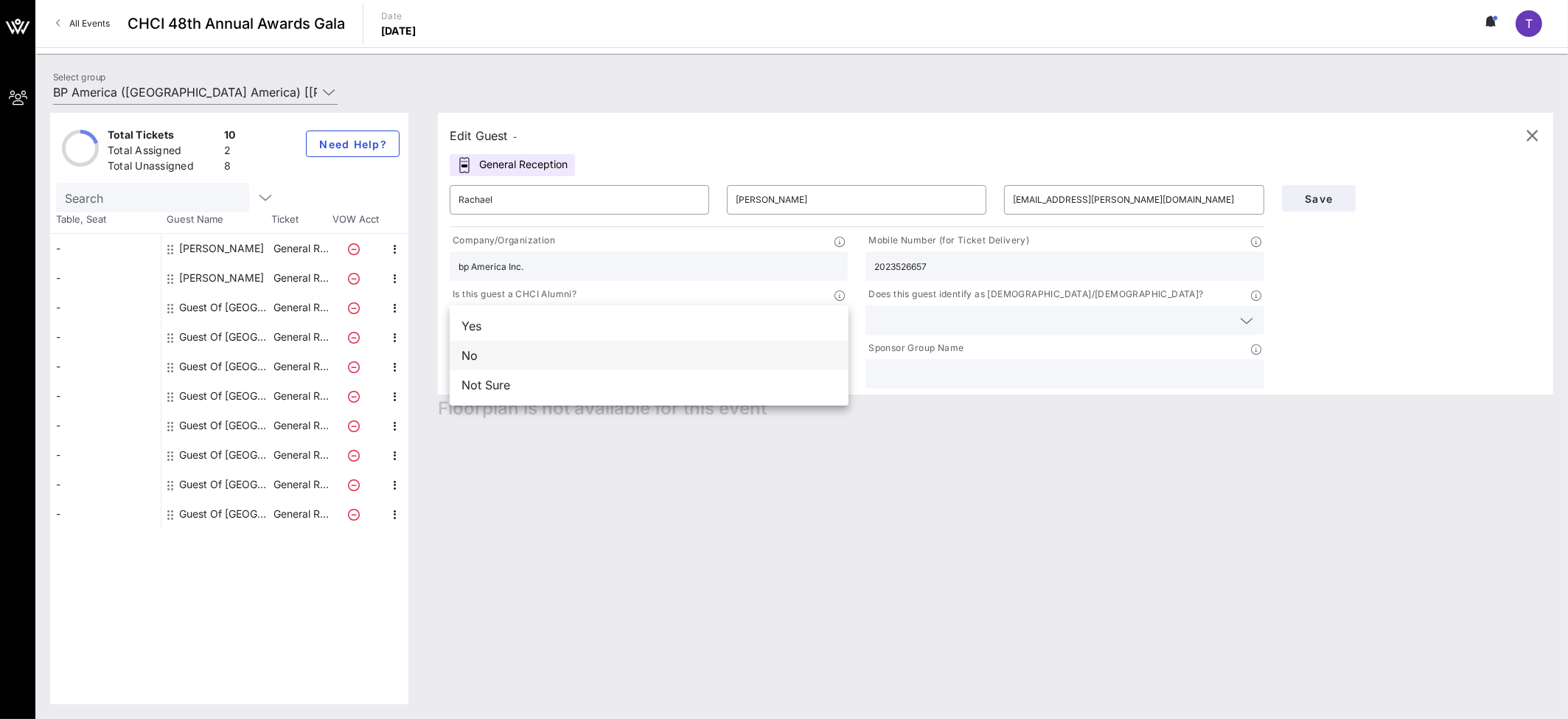
click at [463, 355] on div "No" at bounding box center [649, 356] width 399 height 30
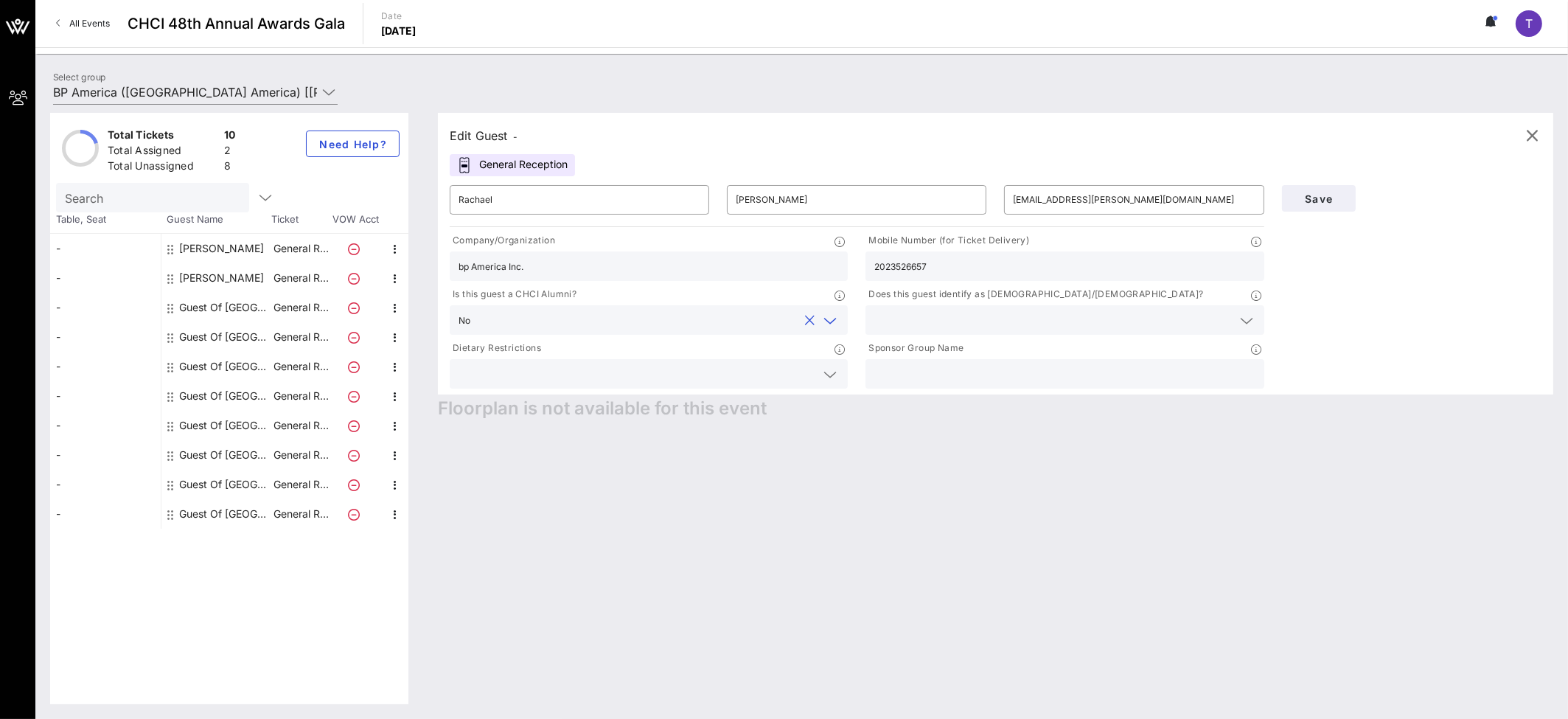
click at [897, 313] on icon at bounding box center [1246, 321] width 13 height 18
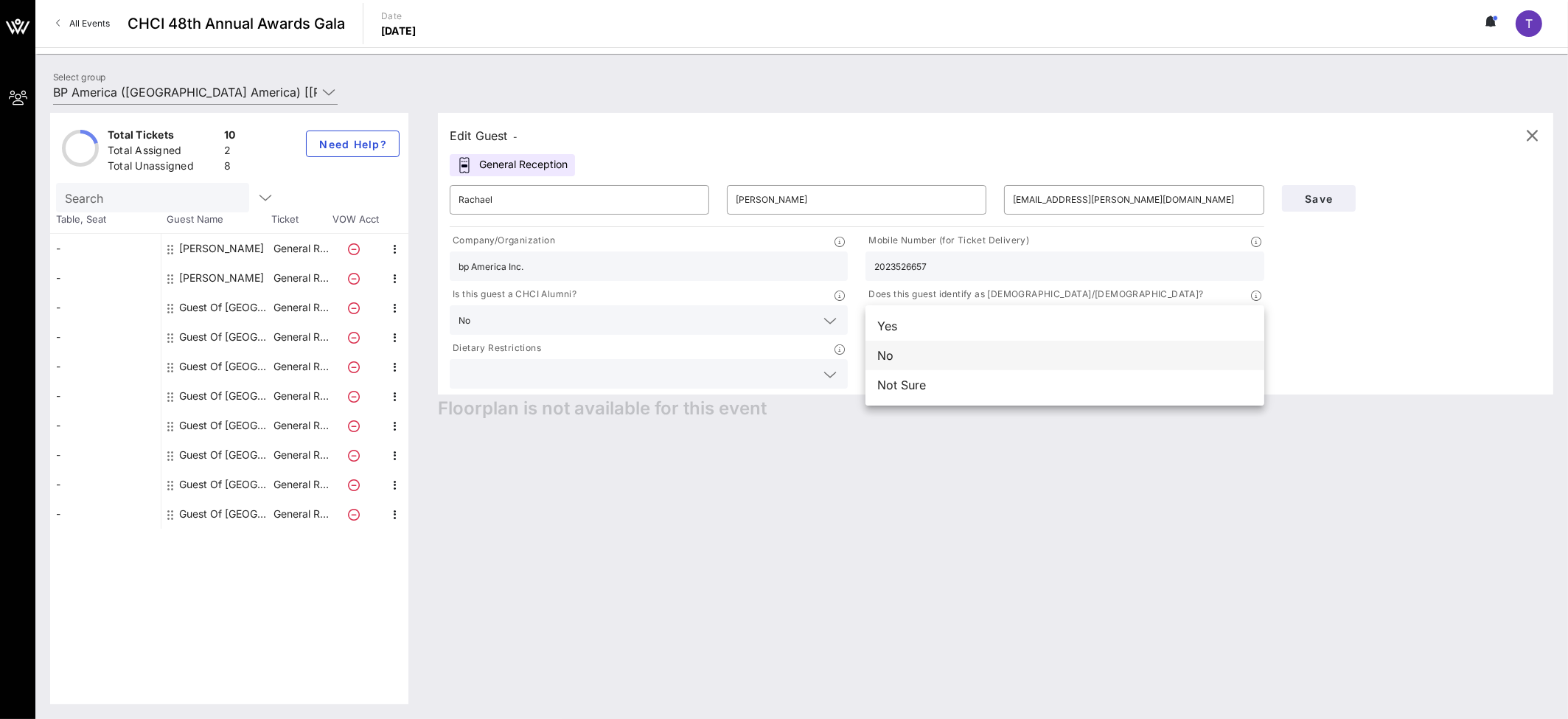
click at [883, 356] on div "No" at bounding box center [1065, 356] width 399 height 30
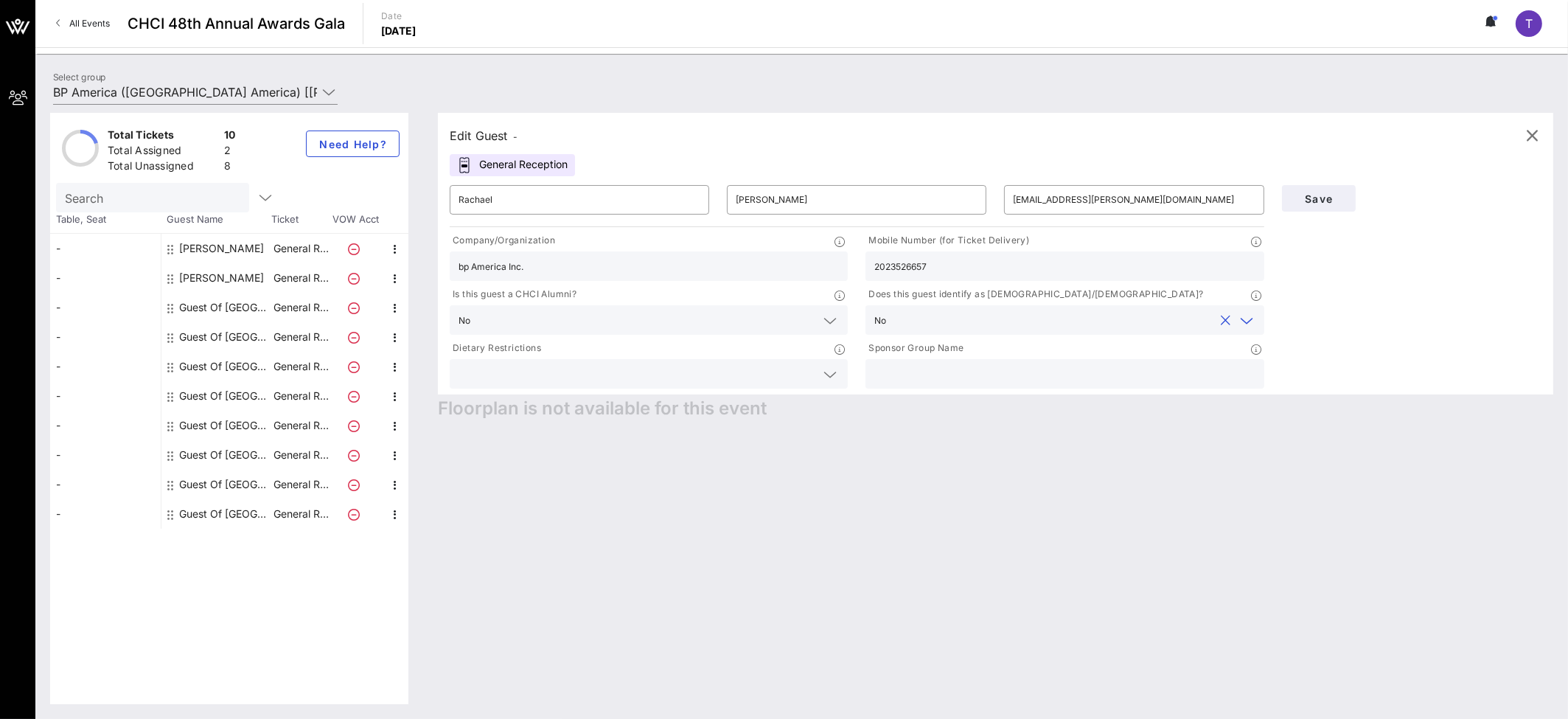
click at [897, 370] on input "text" at bounding box center [1064, 373] width 380 height 19
type input "bp America Inc."
click at [897, 198] on span "Save" at bounding box center [1318, 199] width 50 height 12
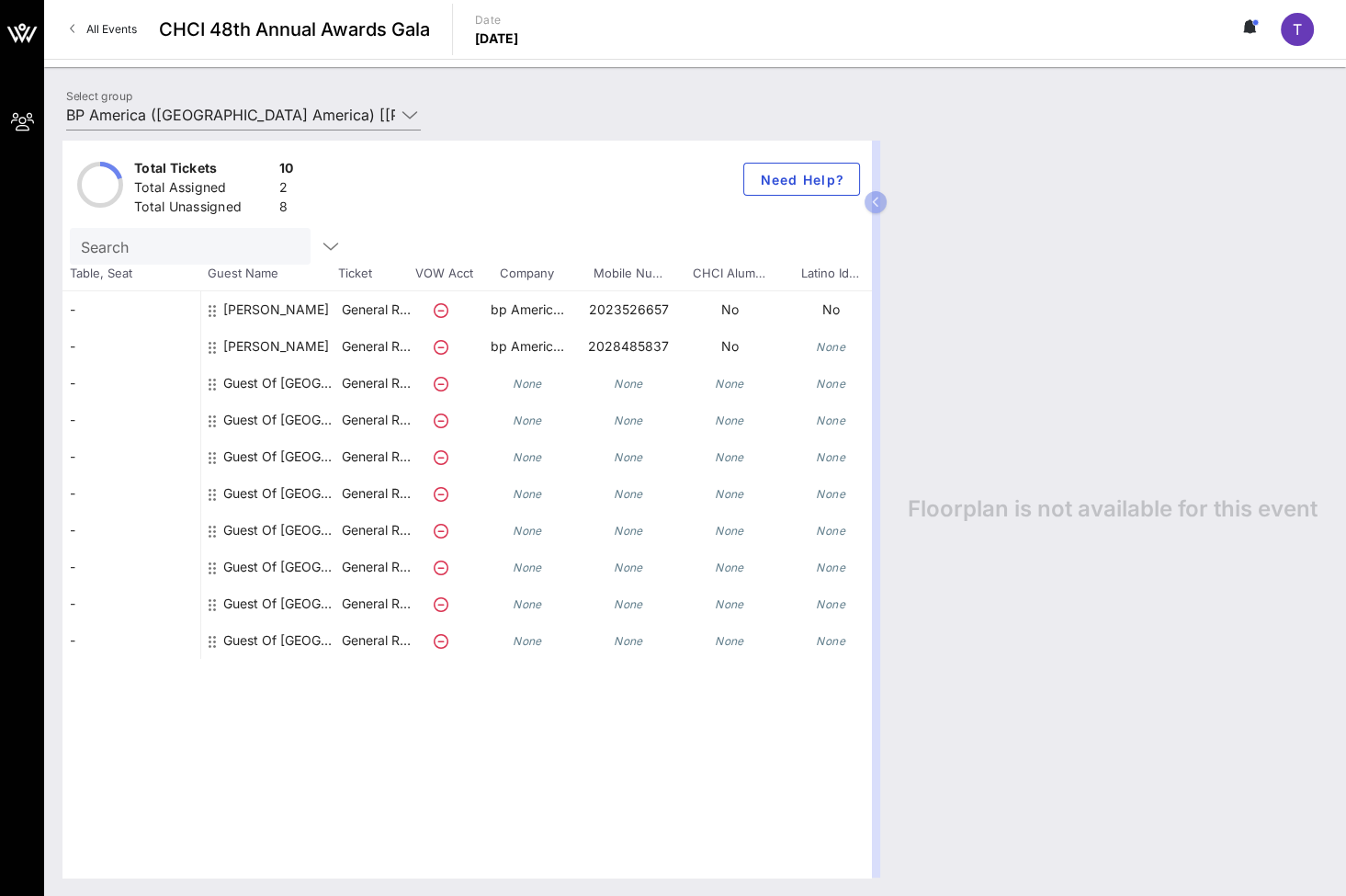
click at [1119, 329] on div "Floorplan is not available for this event" at bounding box center [1108, 508] width 438 height 736
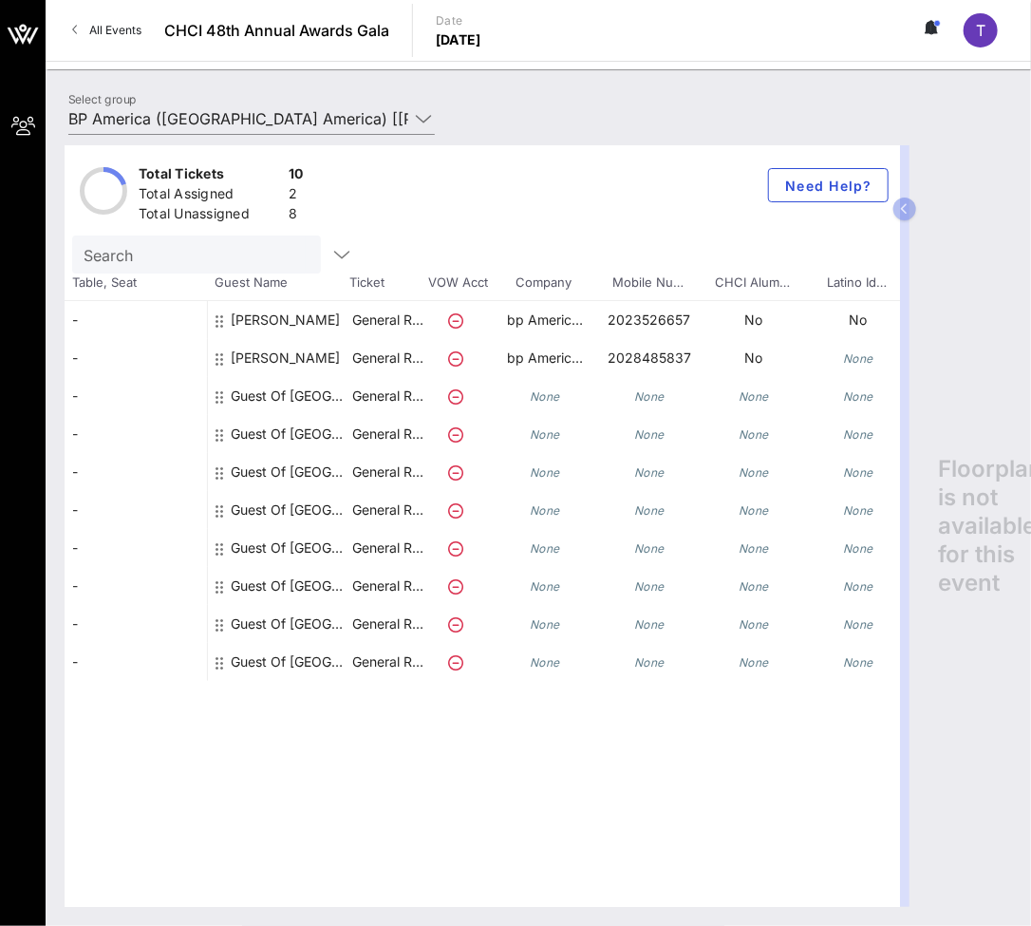
click at [769, 59] on div "All Events CHCI 48th Annual Awards Gala Date [DATE] T" at bounding box center [539, 30] width 986 height 61
